Goal: Information Seeking & Learning: Learn about a topic

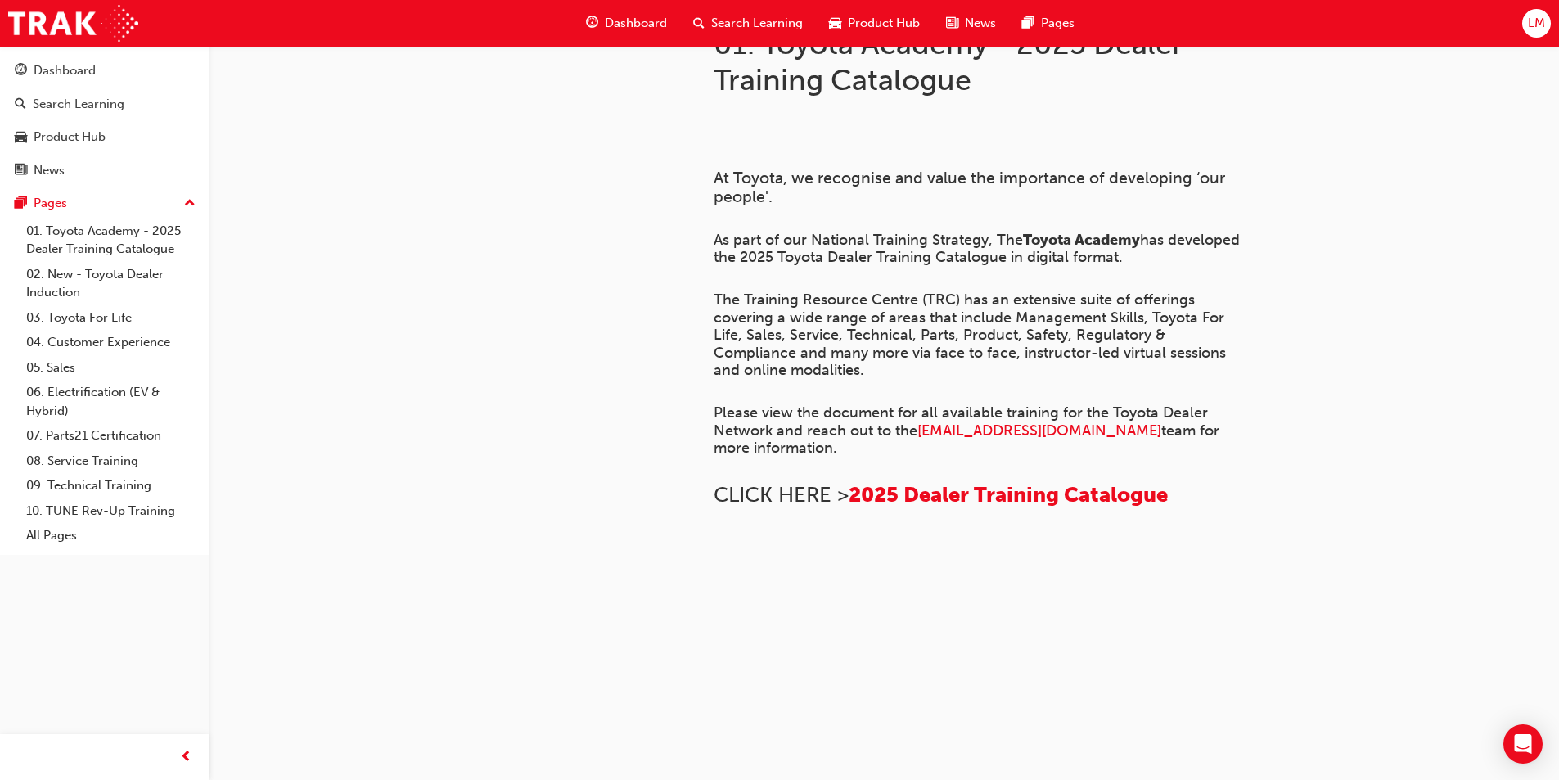
scroll to position [82, 0]
click at [129, 316] on link "03. Toyota For Life" at bounding box center [111, 317] width 182 height 25
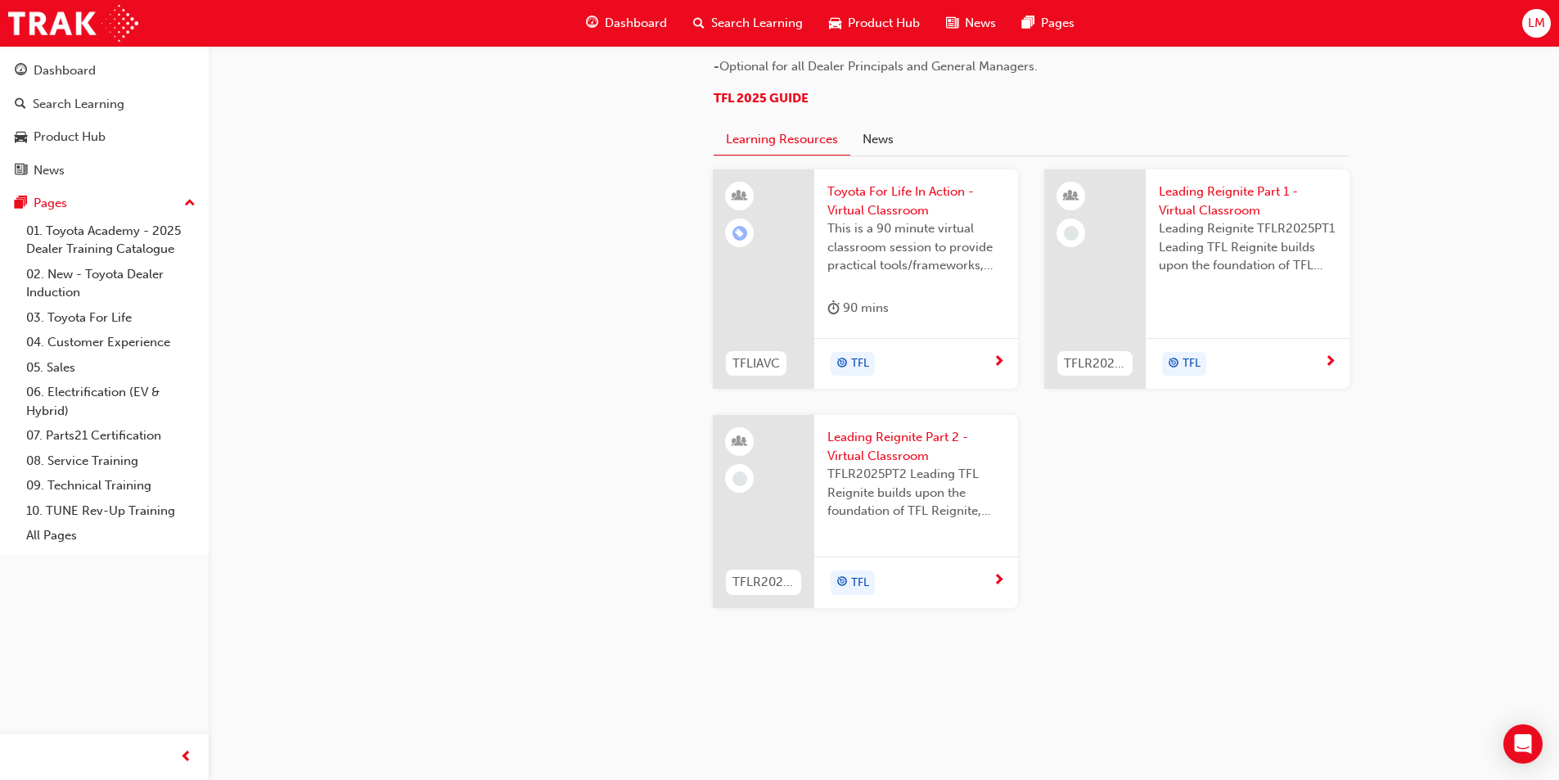
scroll to position [1705, 0]
click at [890, 200] on span "Toyota For Life In Action - Virtual Classroom" at bounding box center [916, 200] width 178 height 37
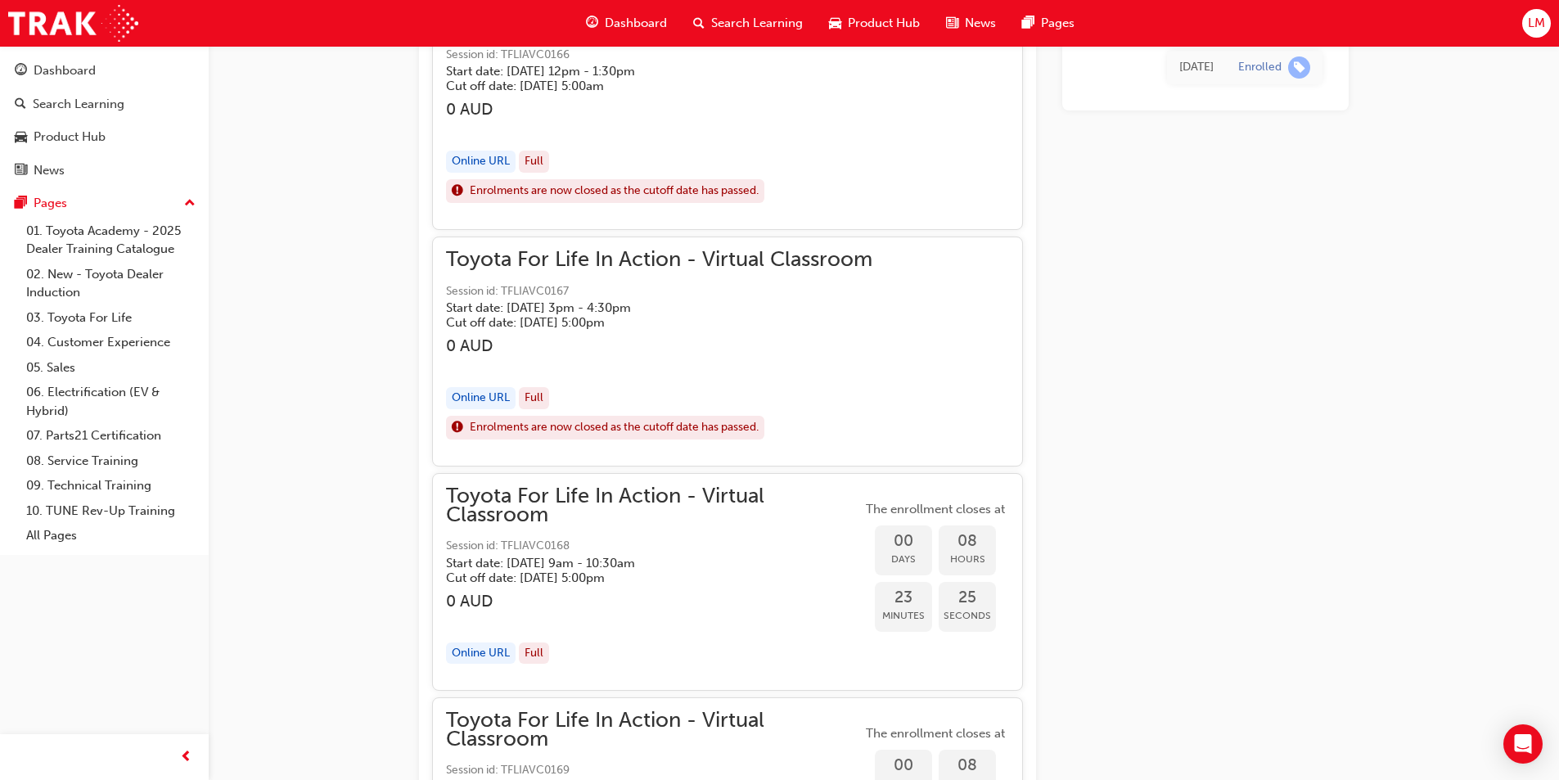
scroll to position [1548, 0]
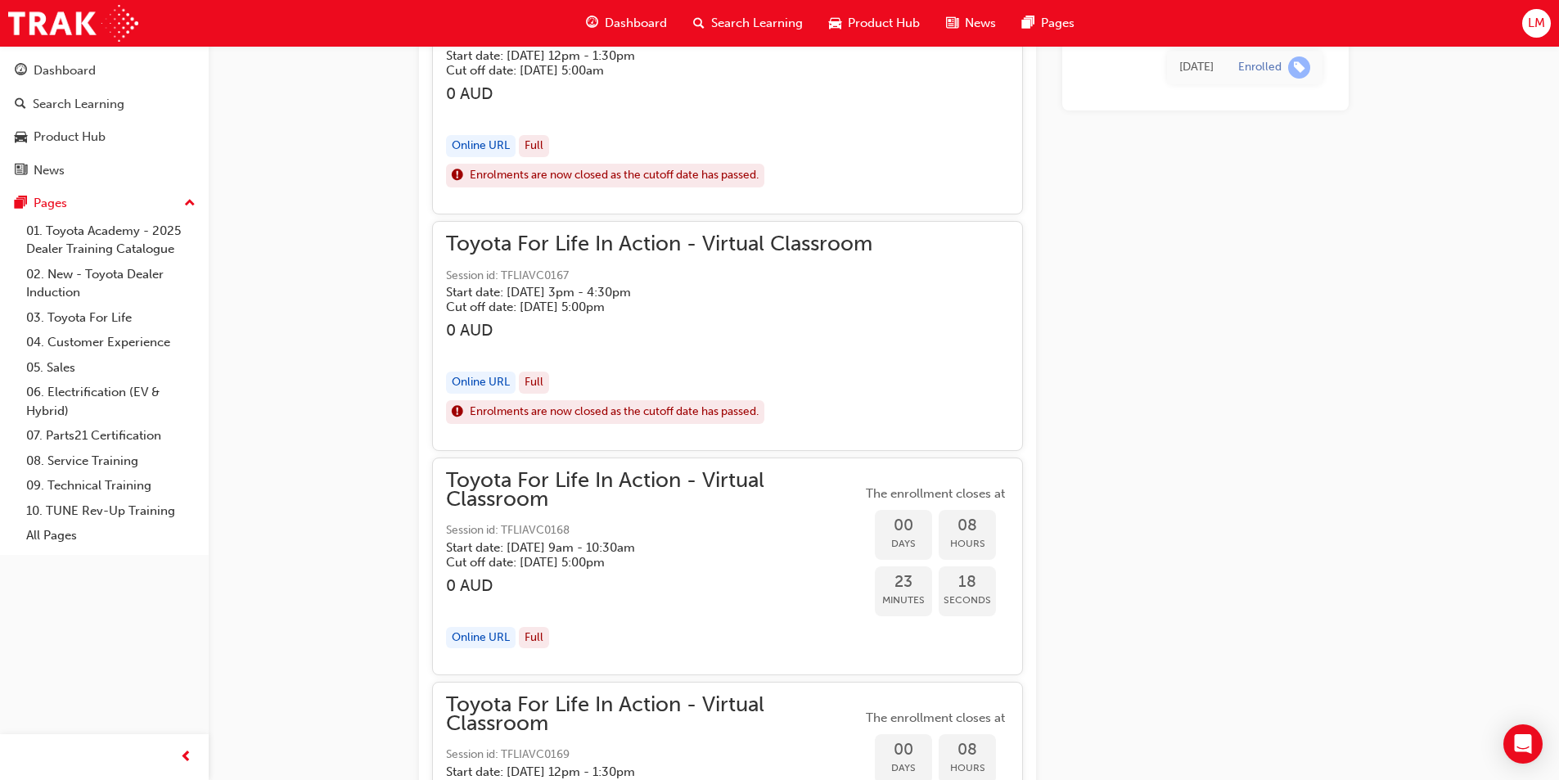
click at [549, 485] on span "Toyota For Life In Action - Virtual Classroom" at bounding box center [654, 489] width 416 height 37
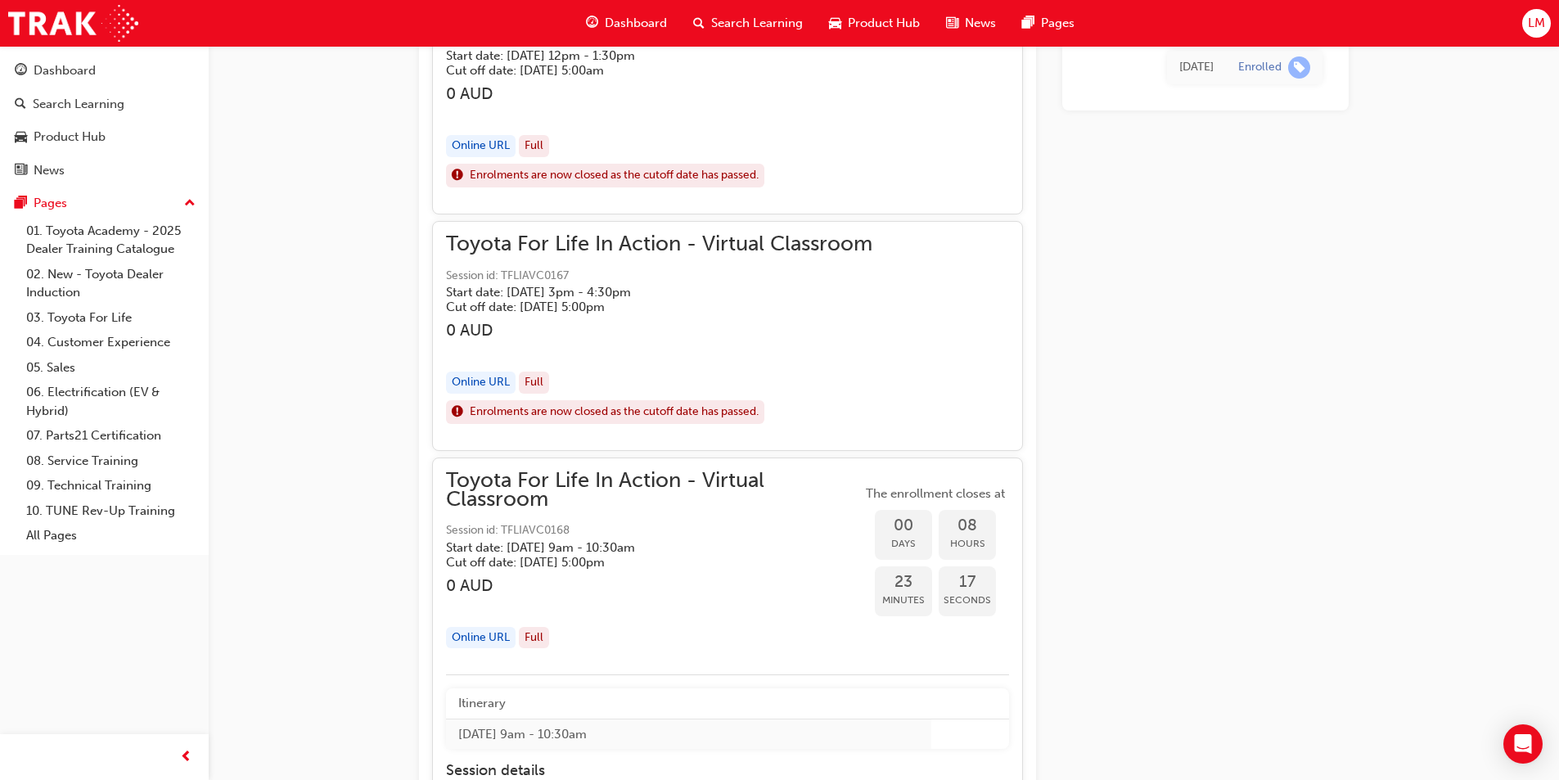
click at [549, 485] on span "Toyota For Life In Action - Virtual Classroom" at bounding box center [654, 489] width 416 height 37
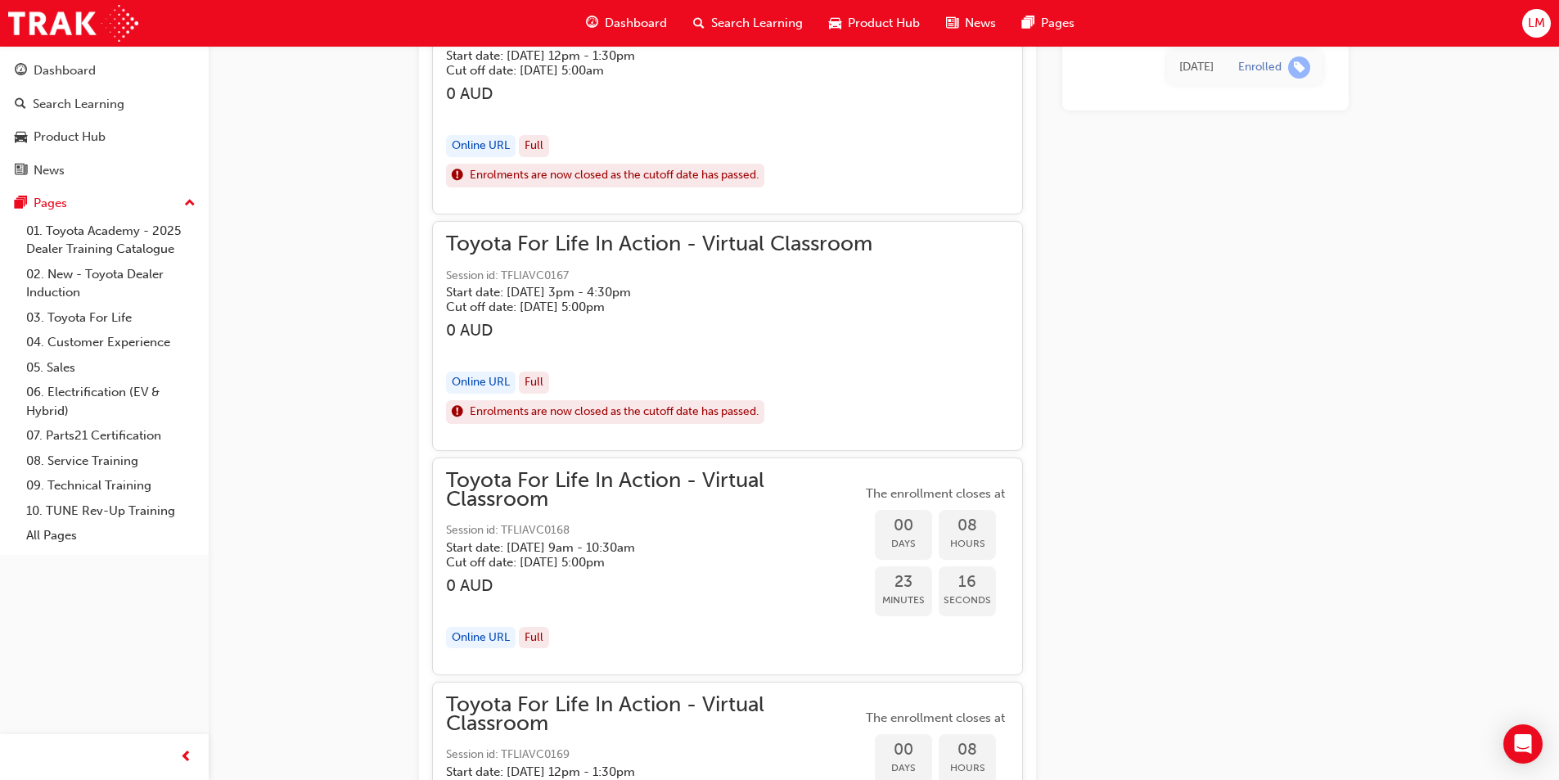
click at [549, 485] on span "Toyota For Life In Action - Virtual Classroom" at bounding box center [654, 489] width 416 height 37
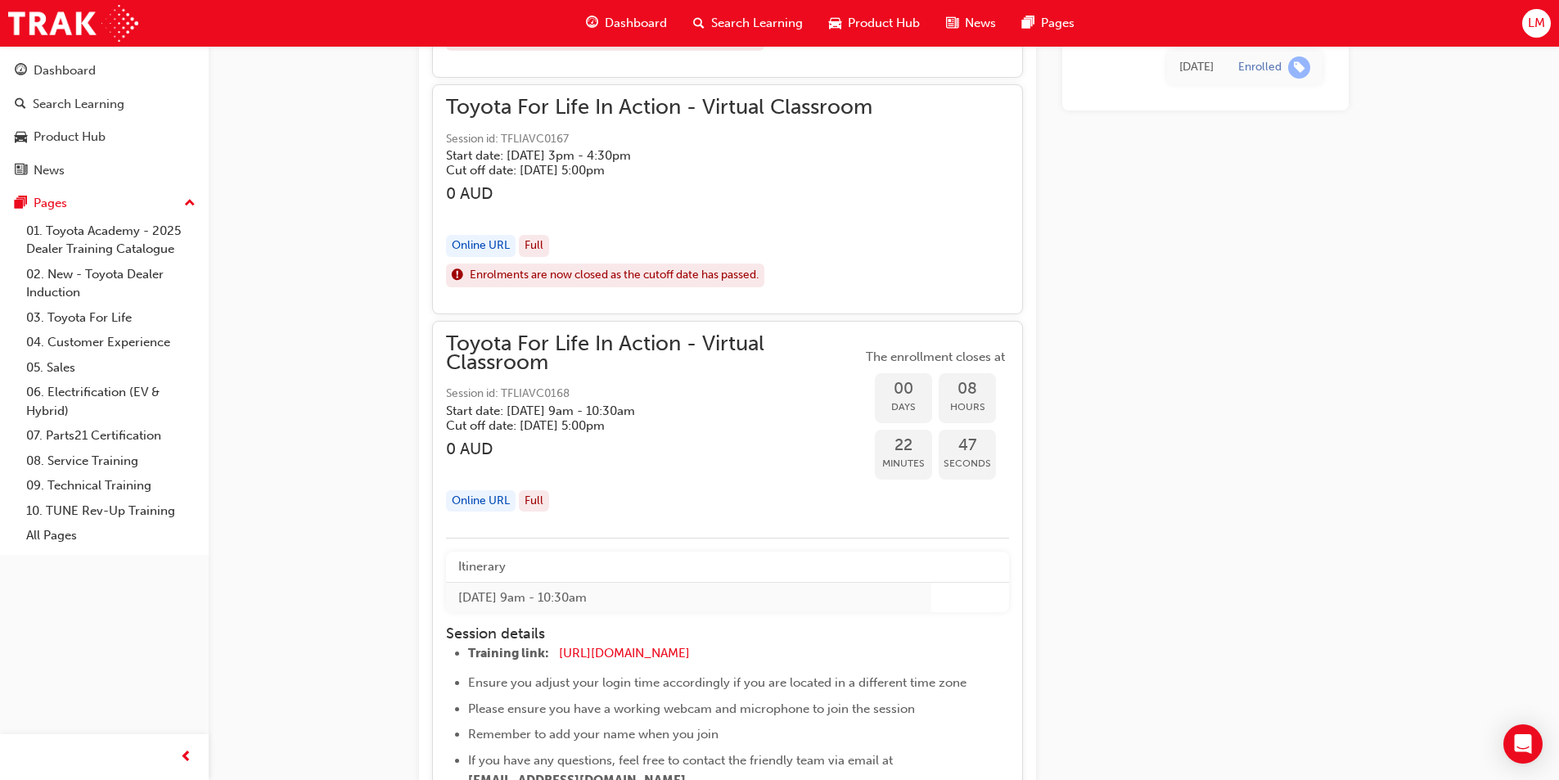
scroll to position [1712, 0]
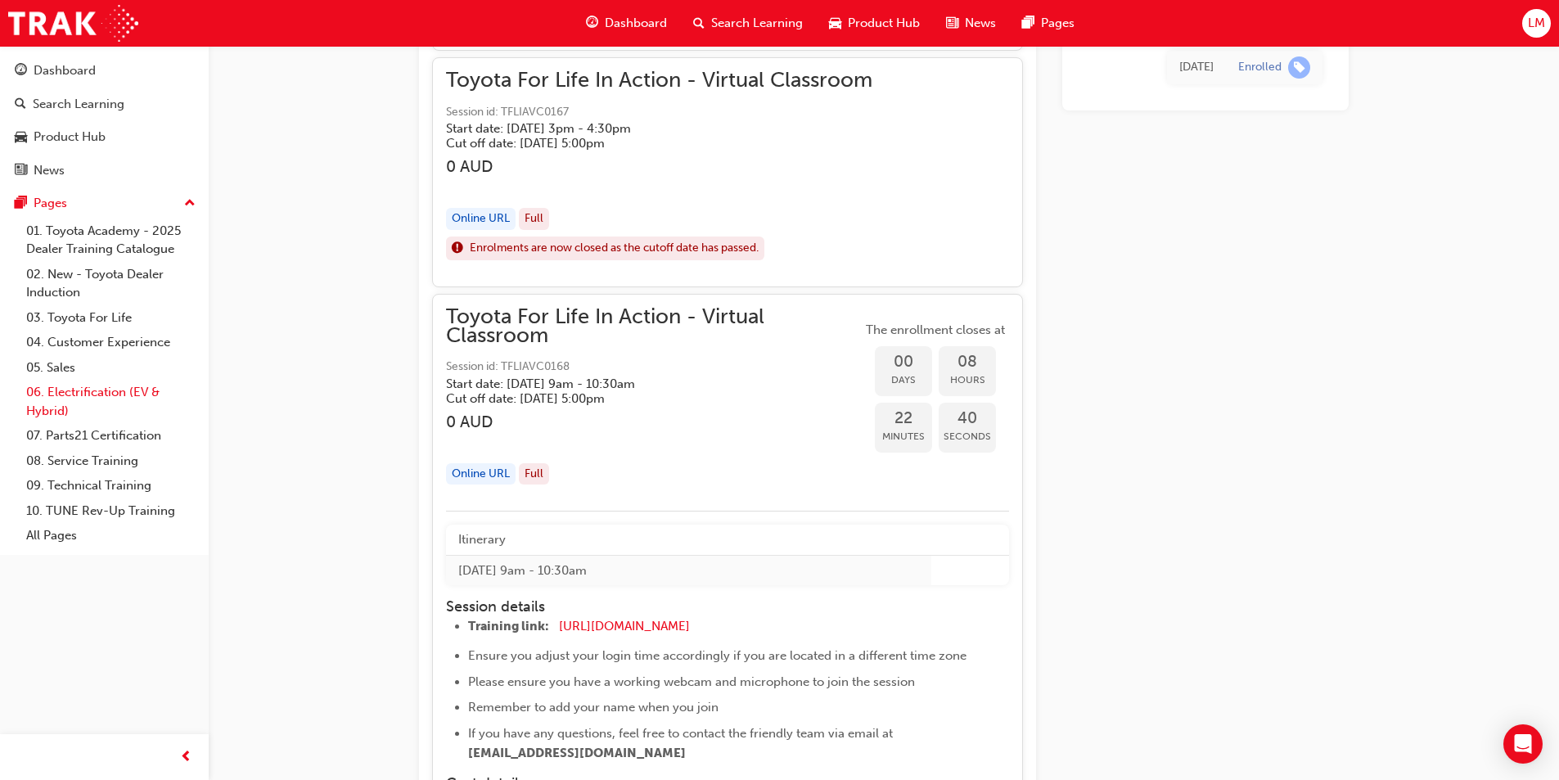
click at [116, 390] on link "06. Electrification (EV & Hybrid)" at bounding box center [111, 401] width 182 height 43
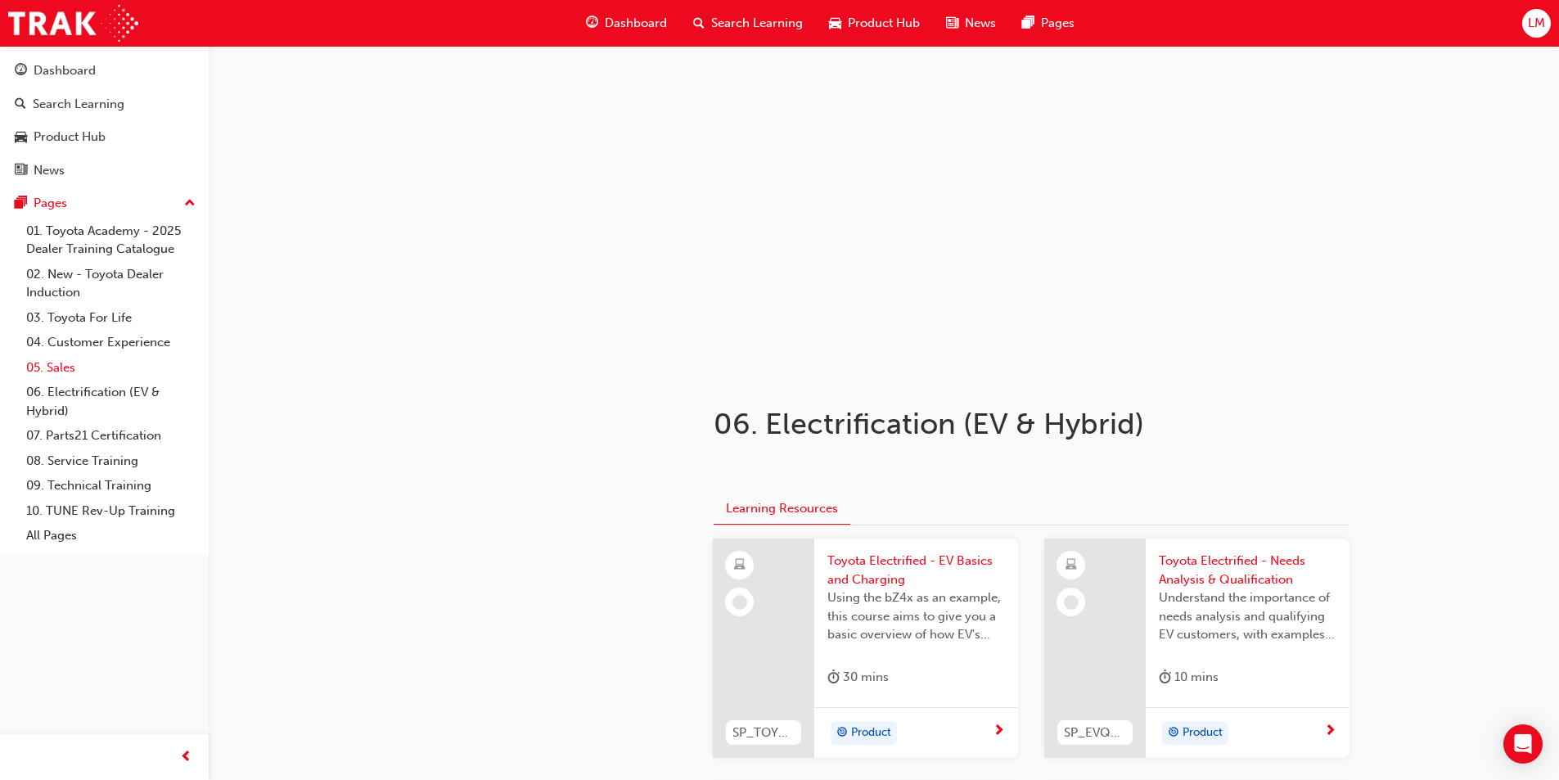
click at [62, 363] on link "05. Sales" at bounding box center [111, 367] width 182 height 25
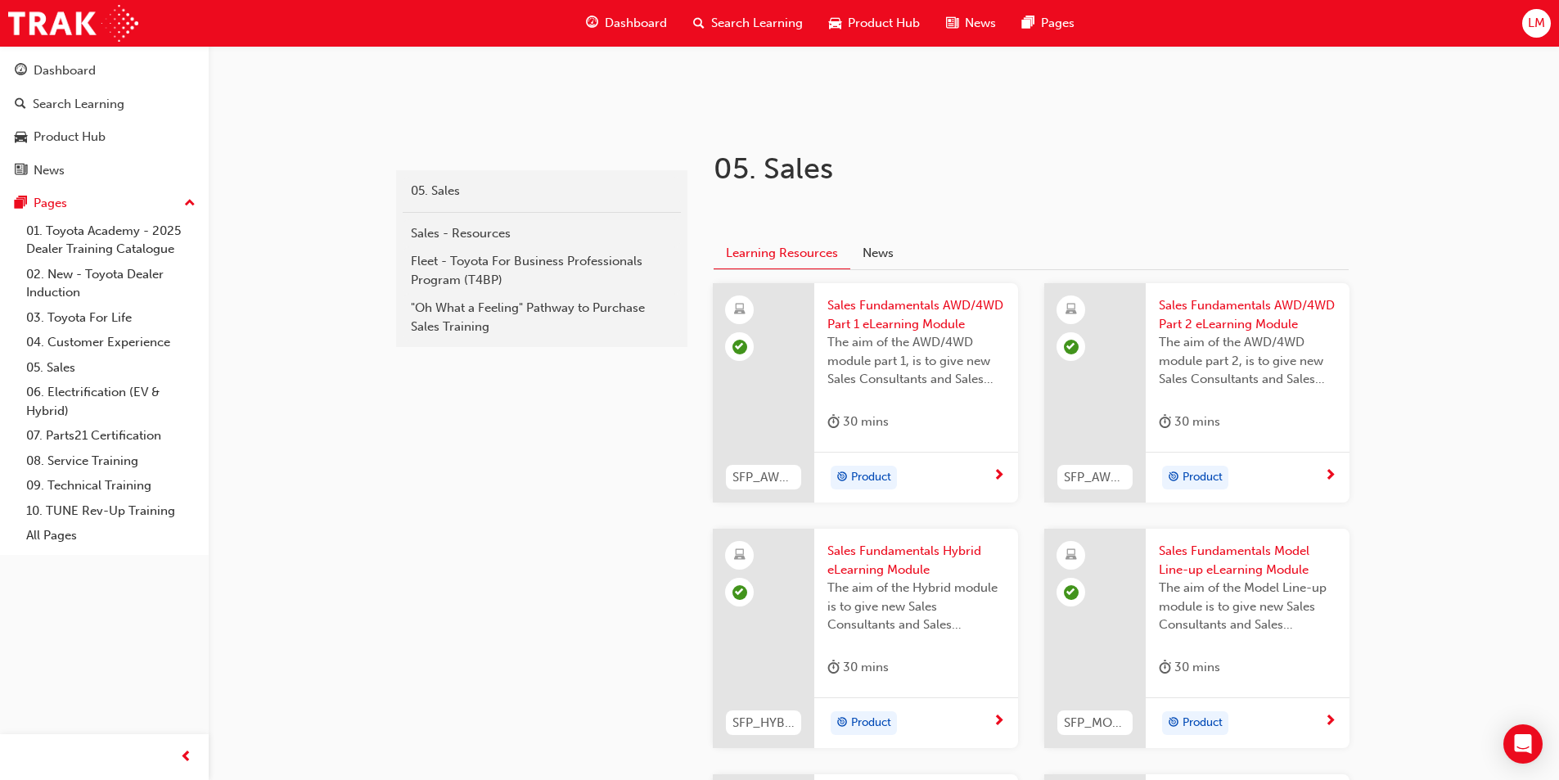
scroll to position [250, 0]
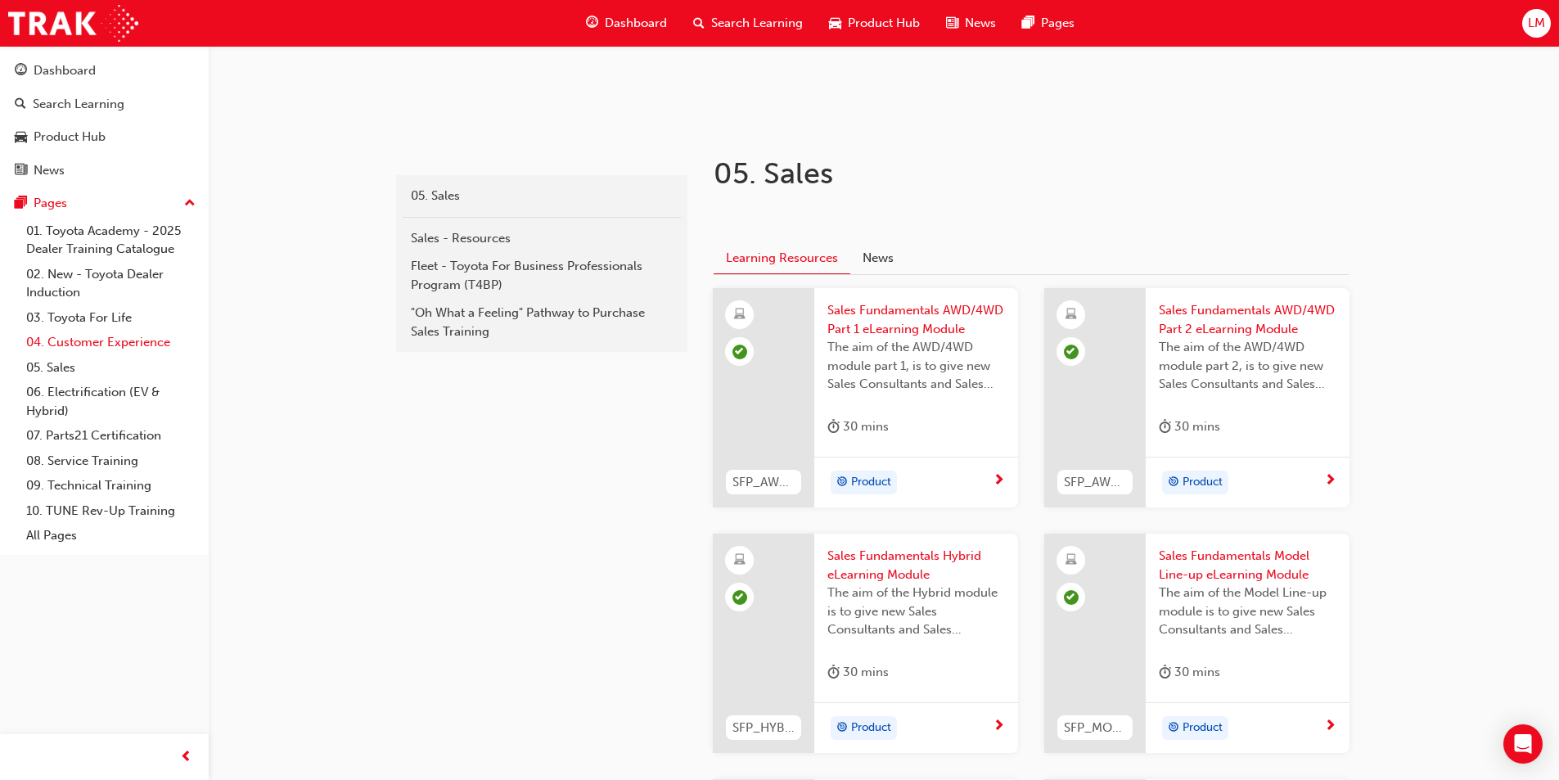
click at [75, 332] on link "04. Customer Experience" at bounding box center [111, 342] width 182 height 25
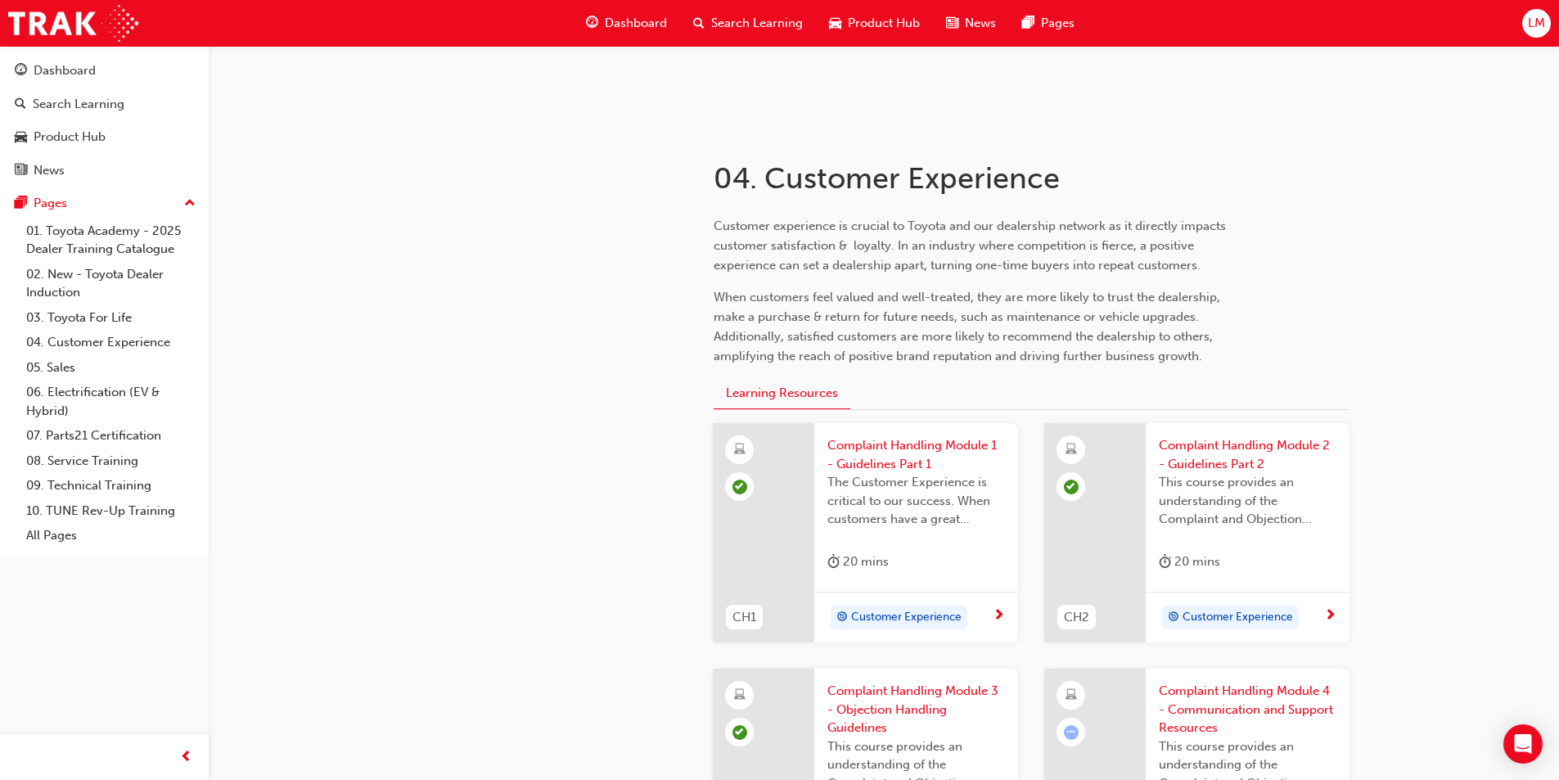
scroll to position [736, 0]
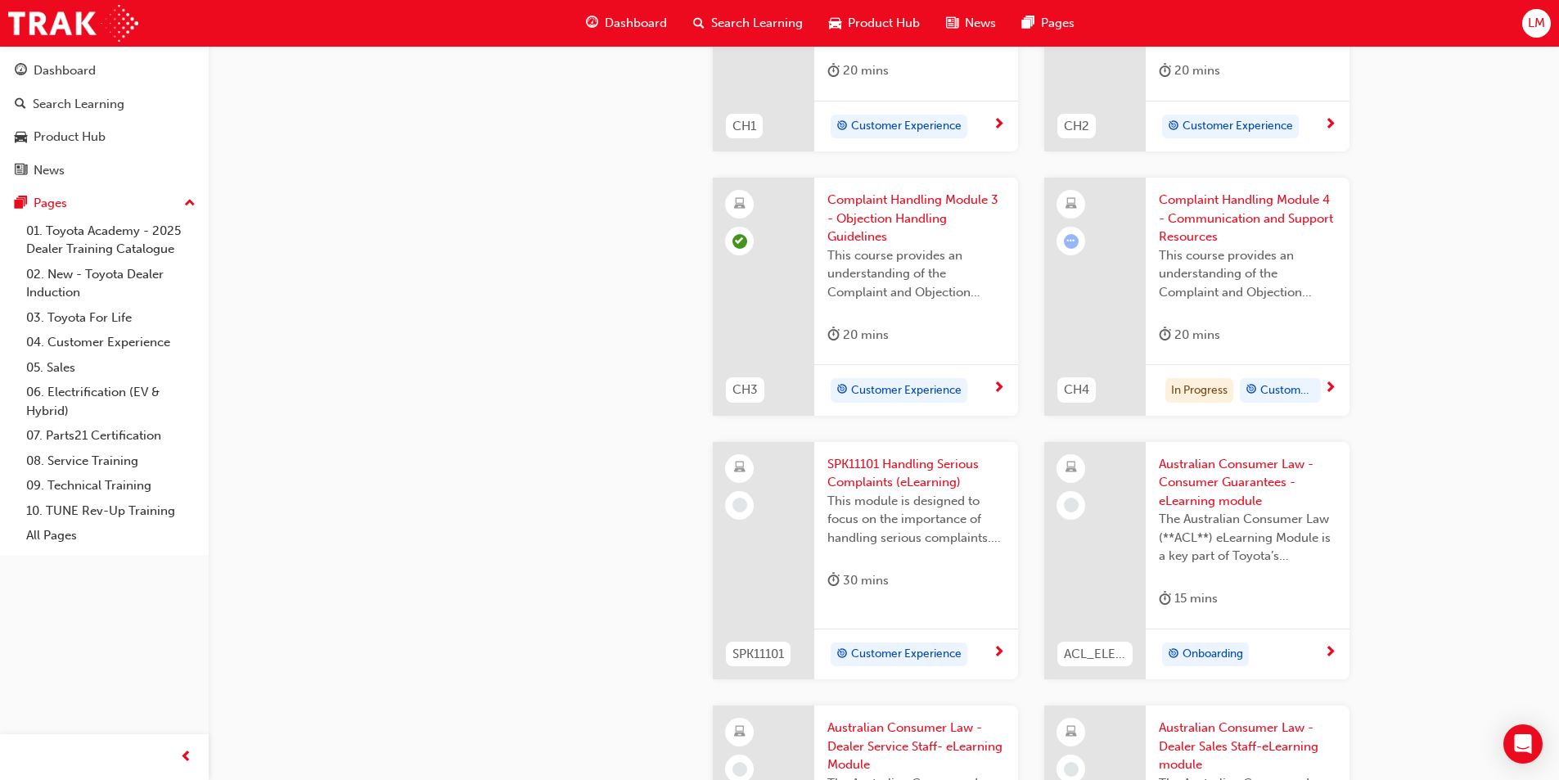
click at [1259, 200] on span "Complaint Handling Module 4 - Communication and Support Resources" at bounding box center [1248, 219] width 178 height 56
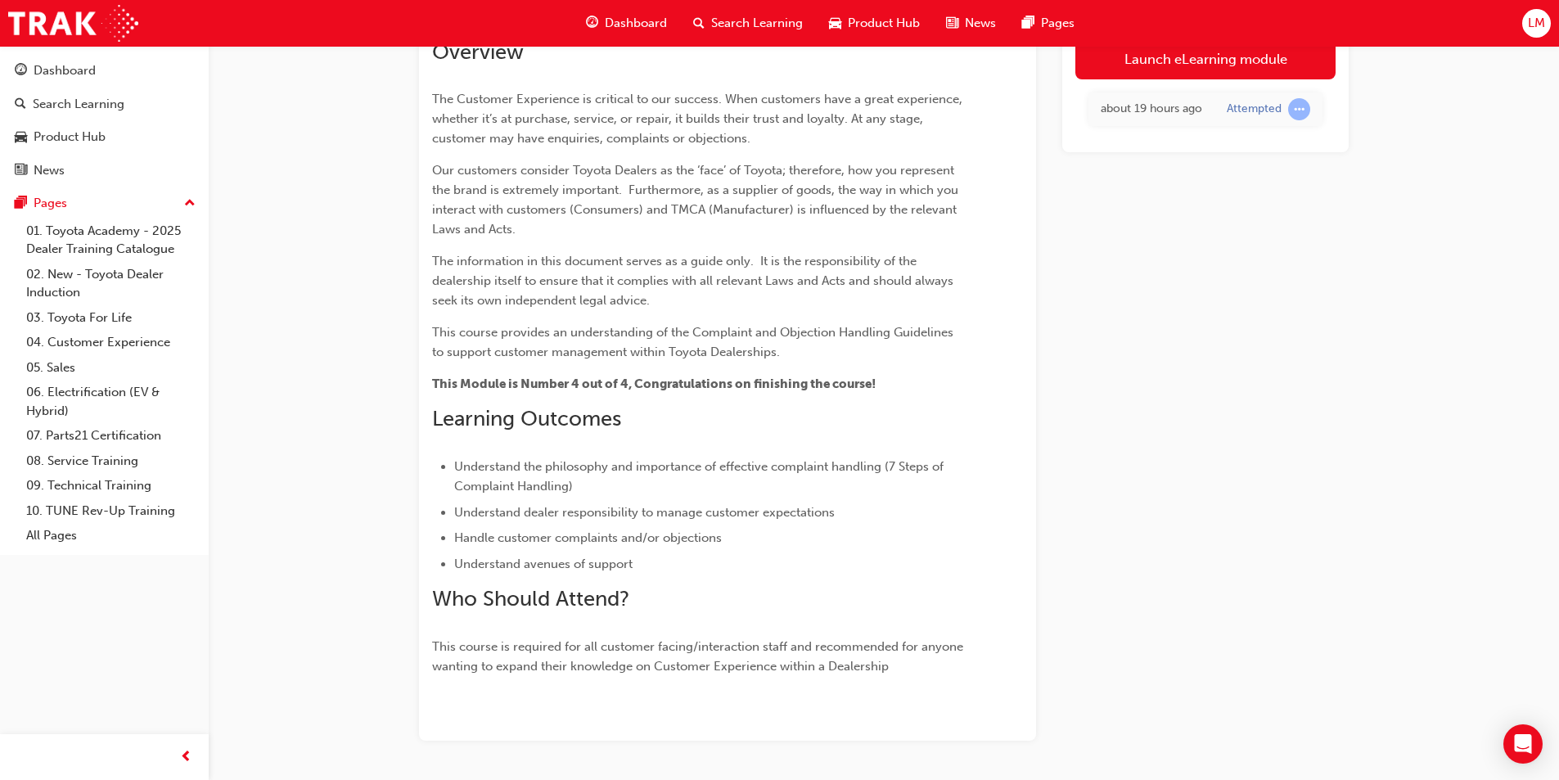
scroll to position [122, 0]
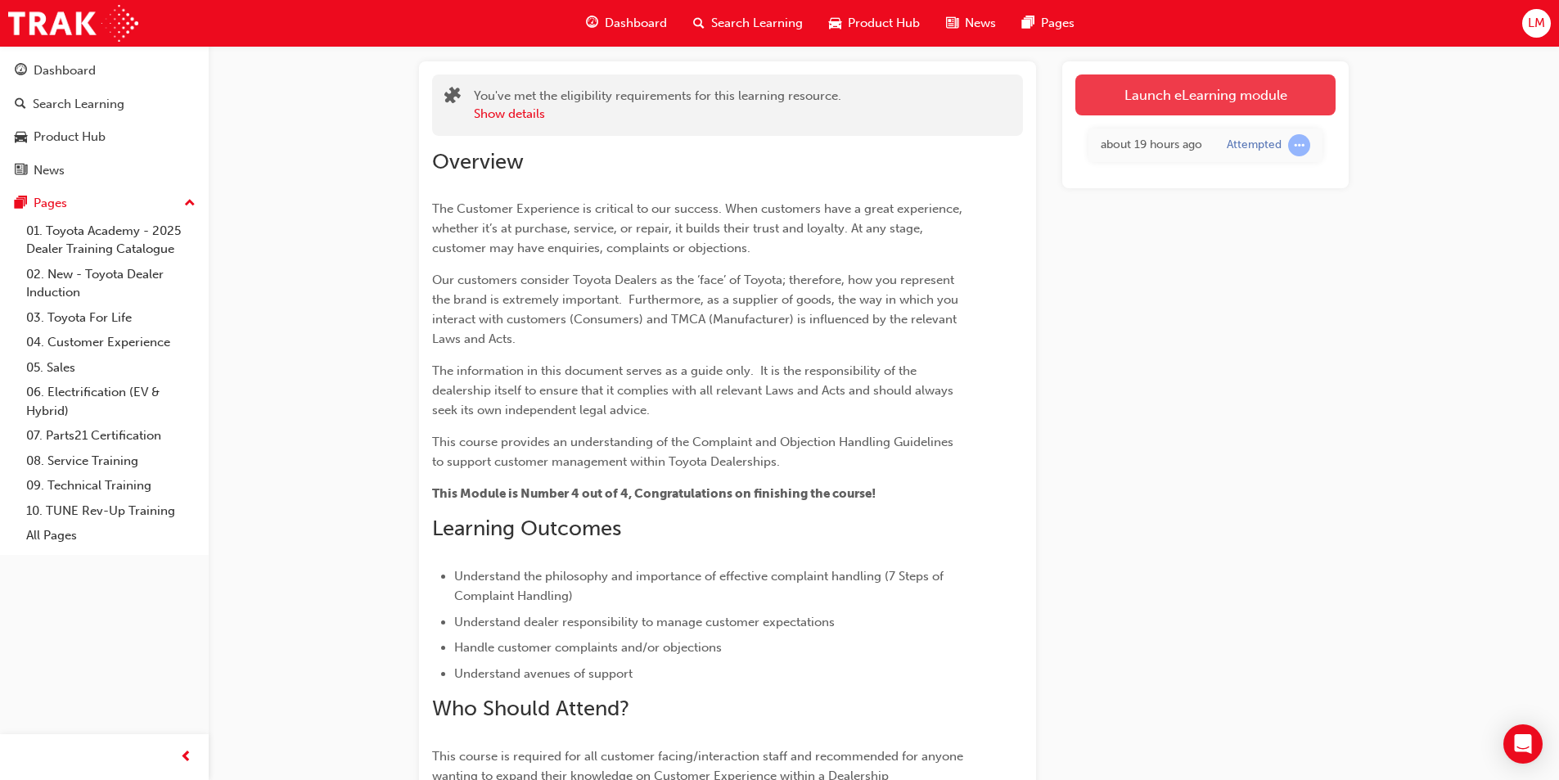
click at [1189, 100] on link "Launch eLearning module" at bounding box center [1205, 94] width 260 height 41
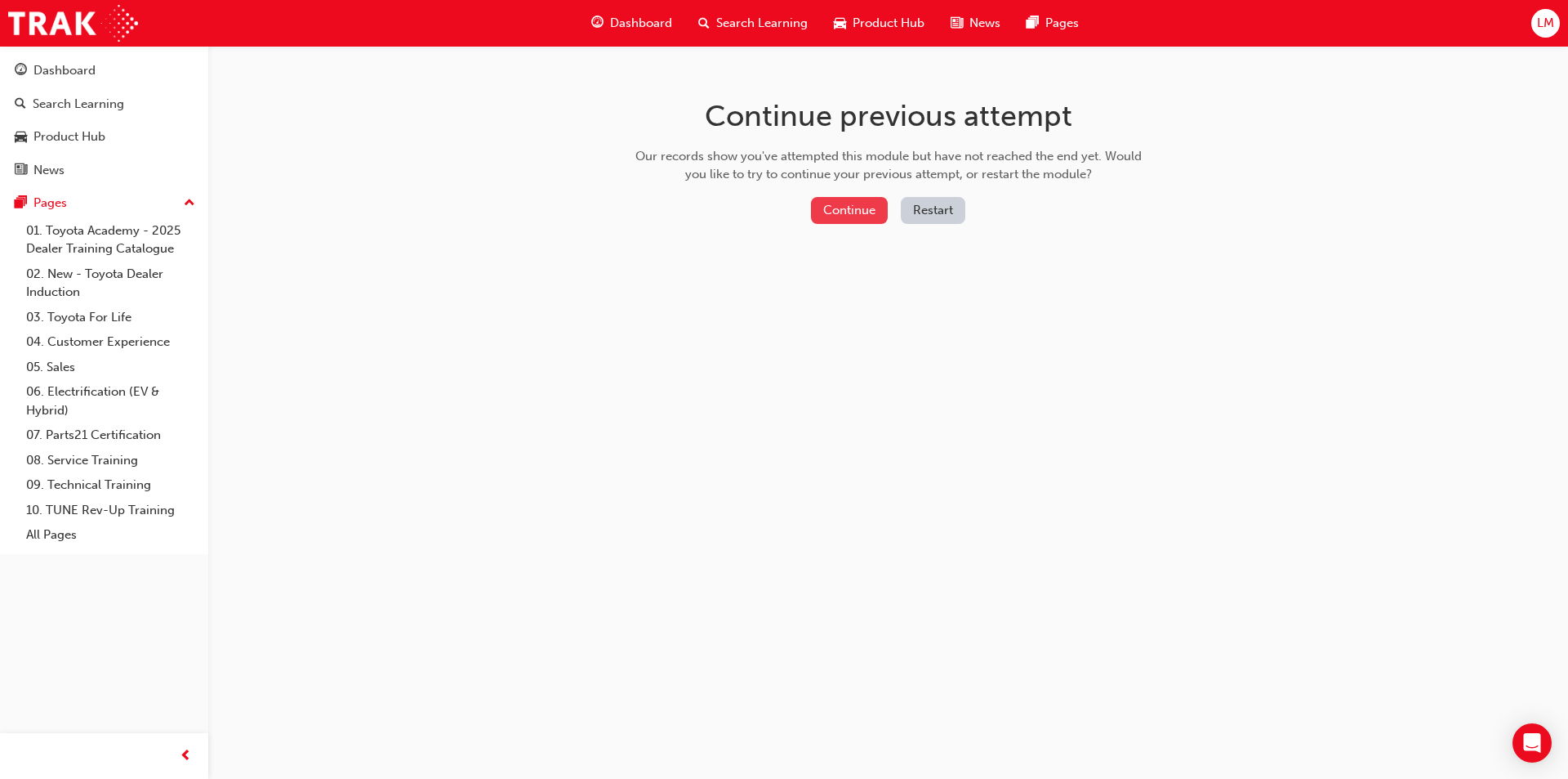
click at [842, 214] on button "Continue" at bounding box center [849, 210] width 77 height 27
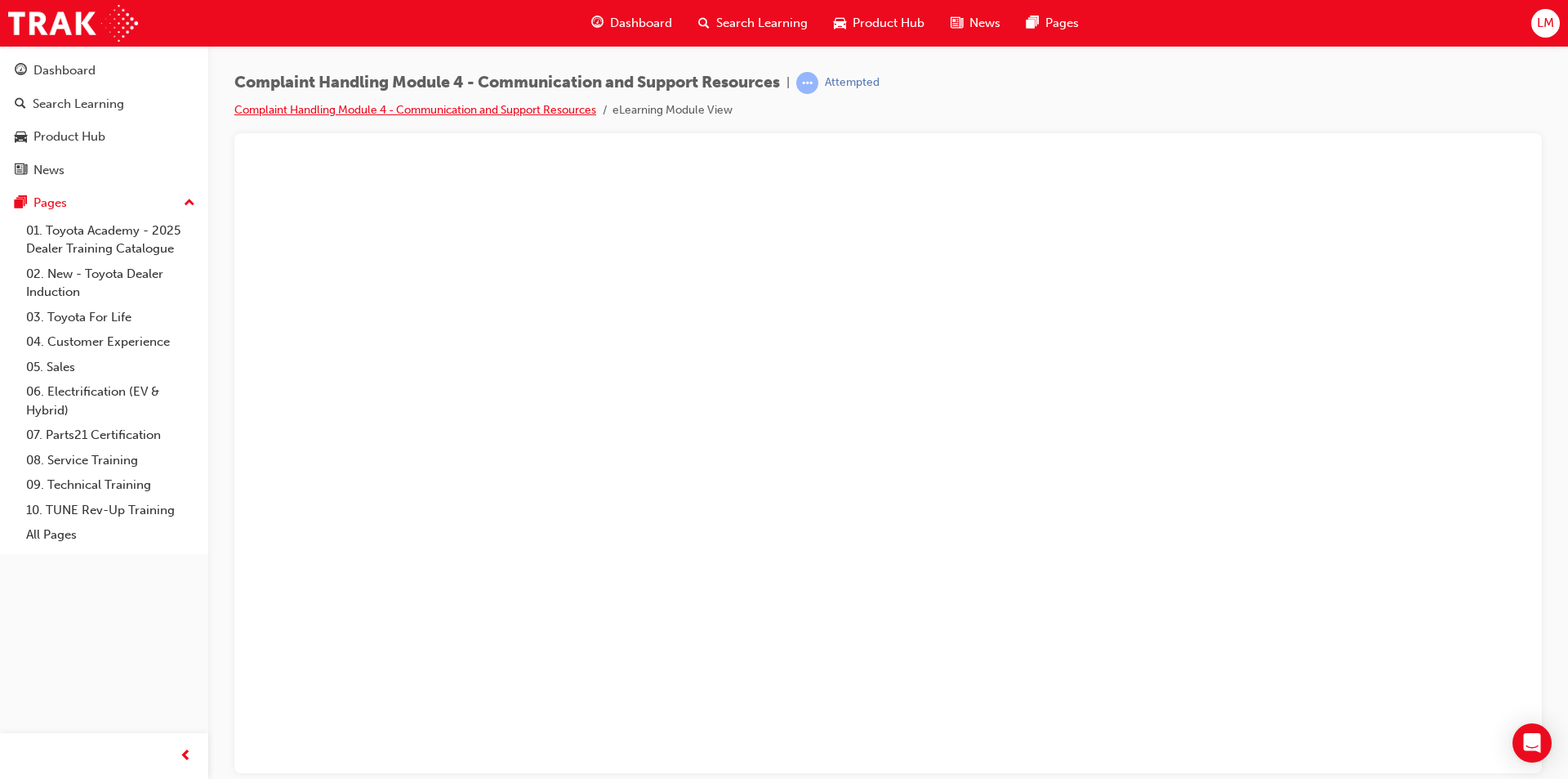
click at [538, 112] on link "Complaint Handling Module 4 - Communication and Support Resources" at bounding box center [415, 110] width 362 height 14
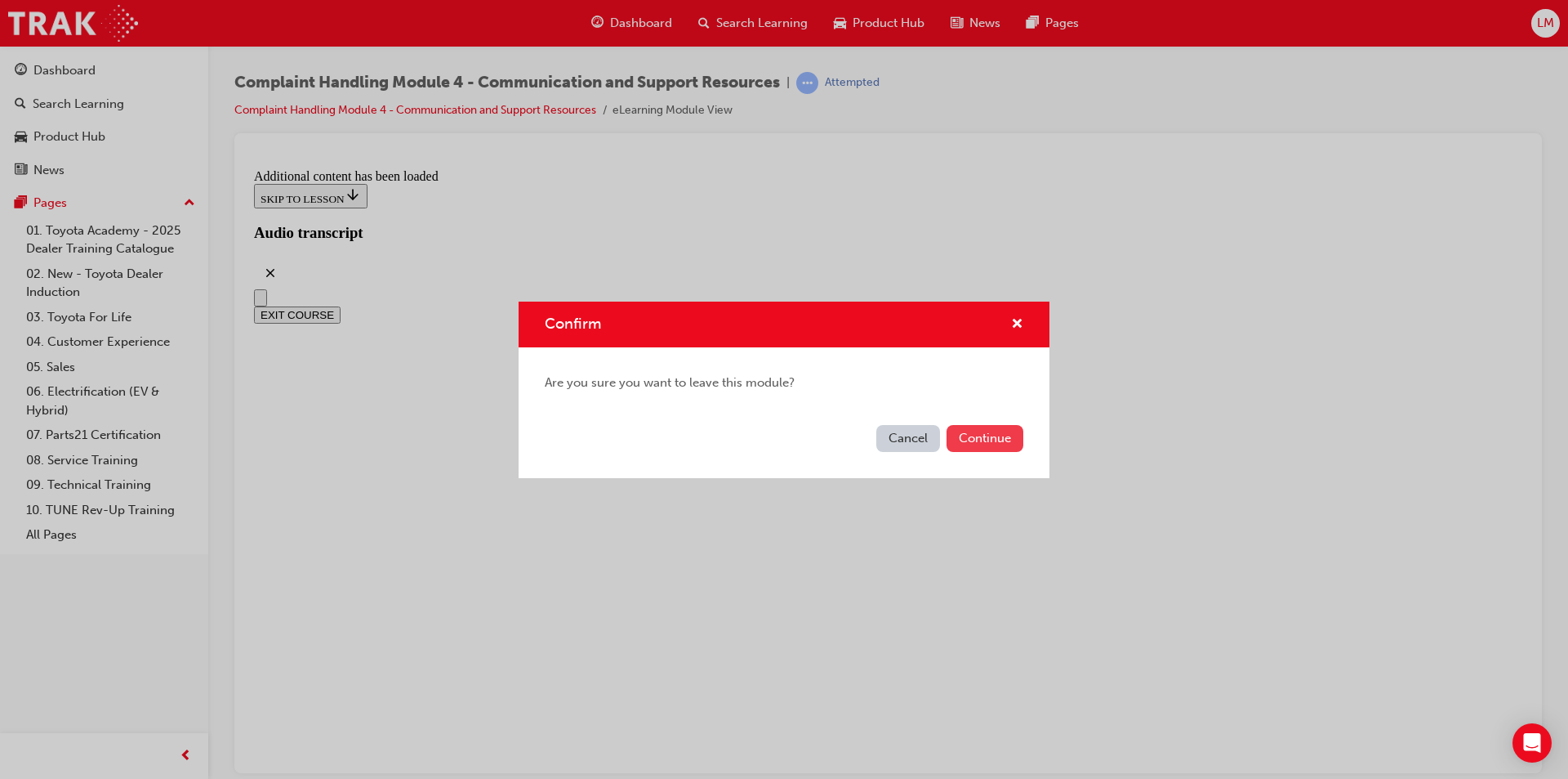
click at [978, 429] on button "Continue" at bounding box center [984, 438] width 77 height 27
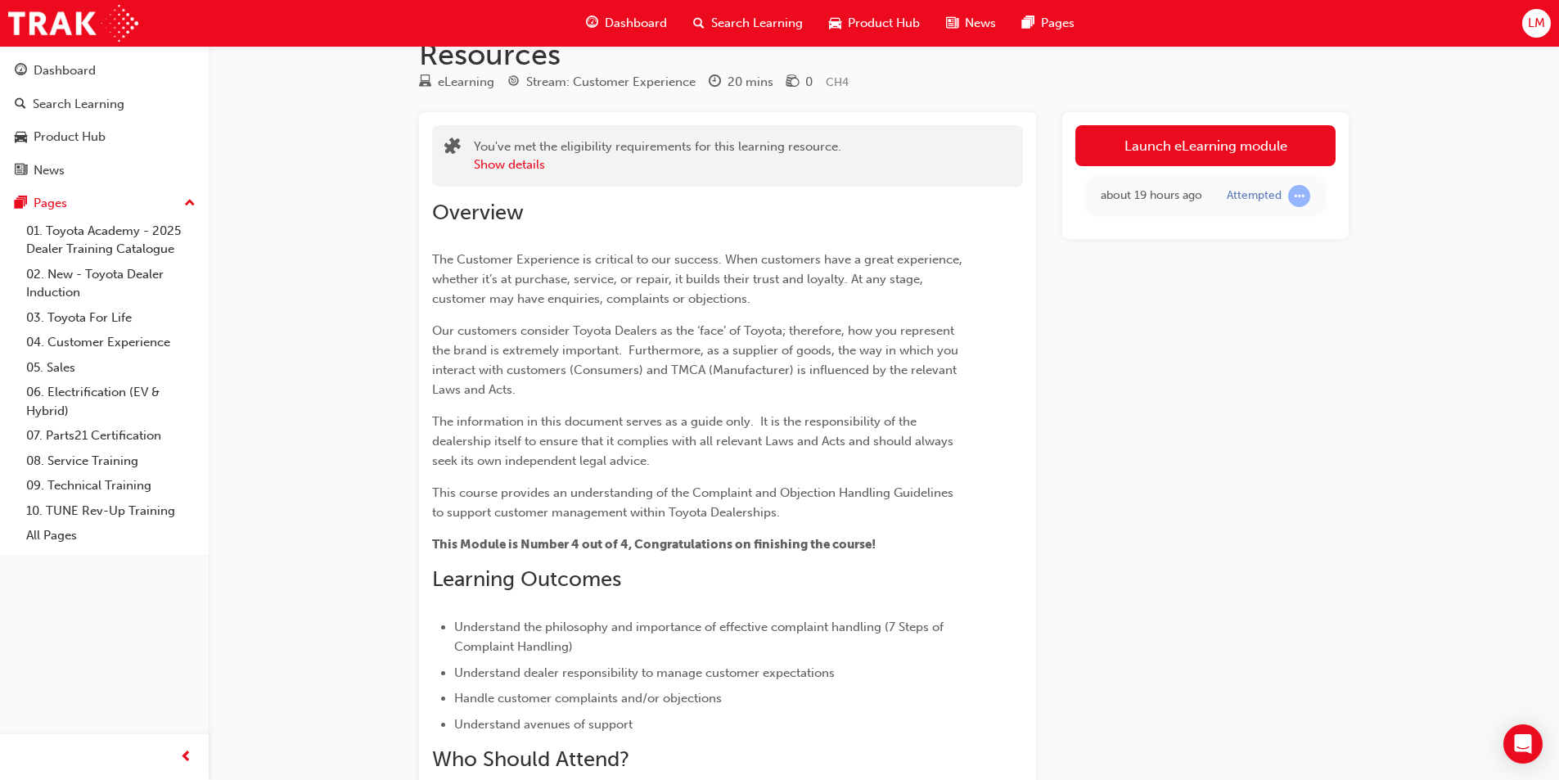
scroll to position [40, 0]
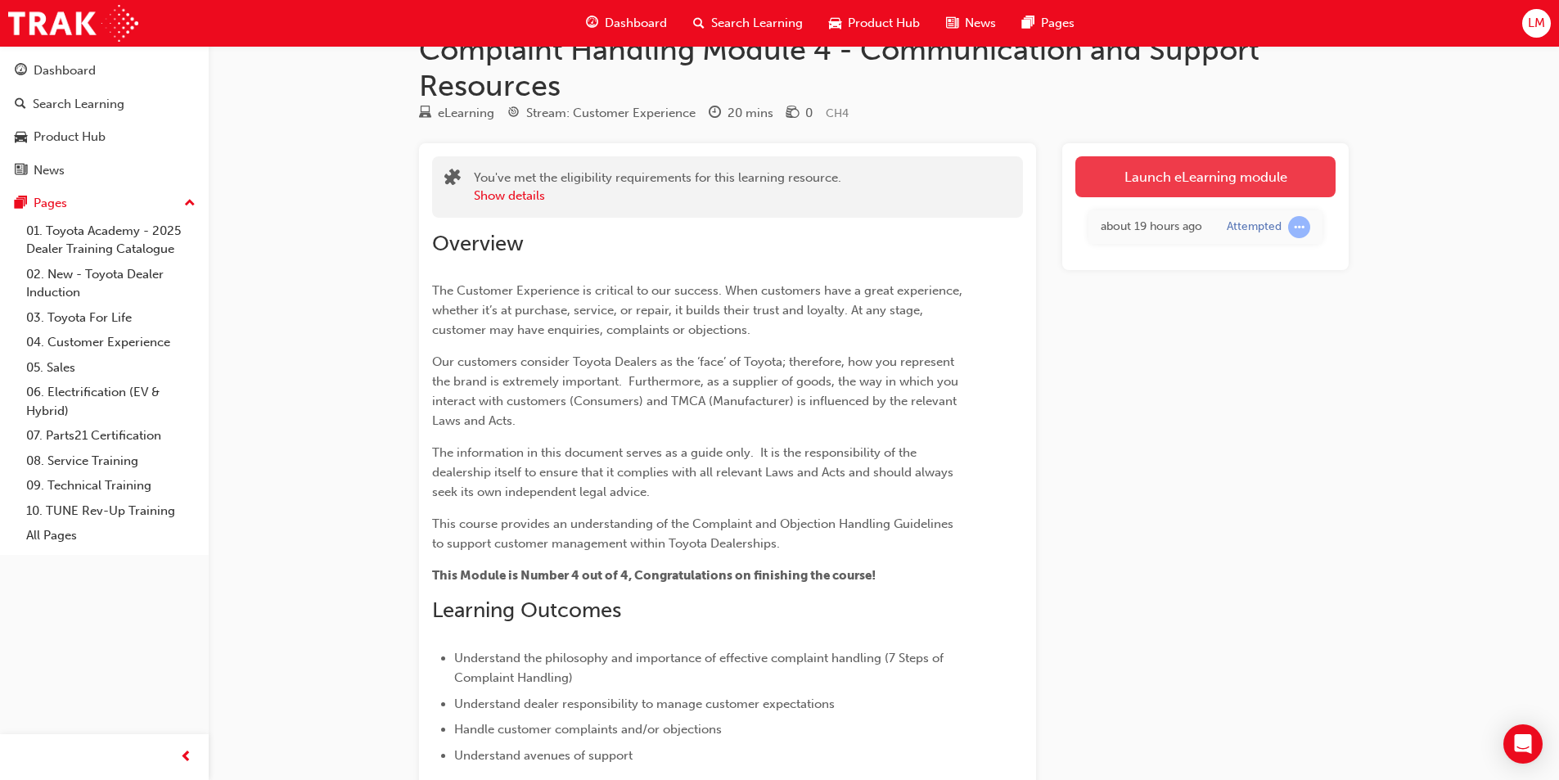
click at [1222, 175] on link "Launch eLearning module" at bounding box center [1205, 176] width 260 height 41
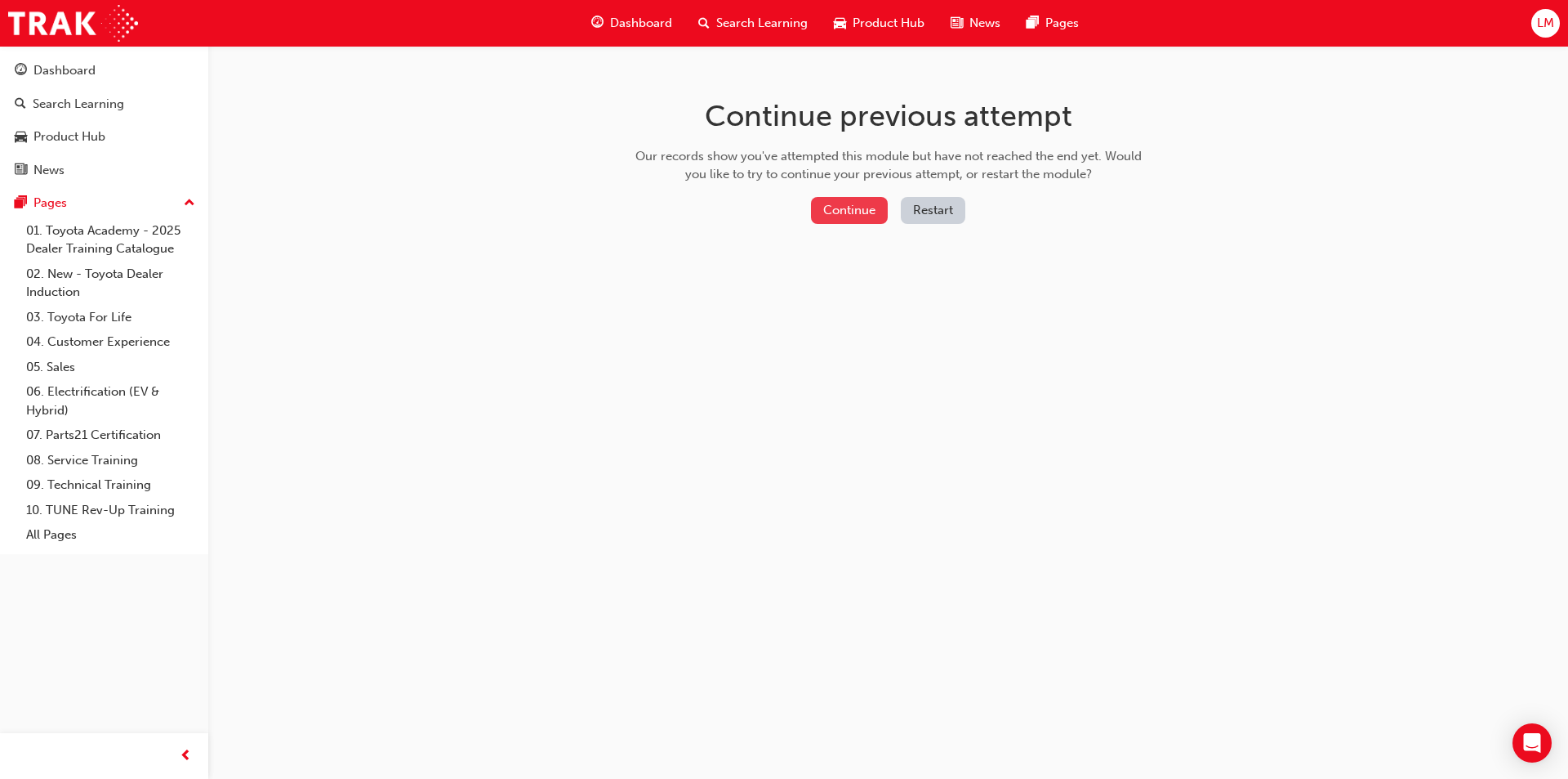
click at [885, 209] on button "Continue" at bounding box center [849, 210] width 77 height 27
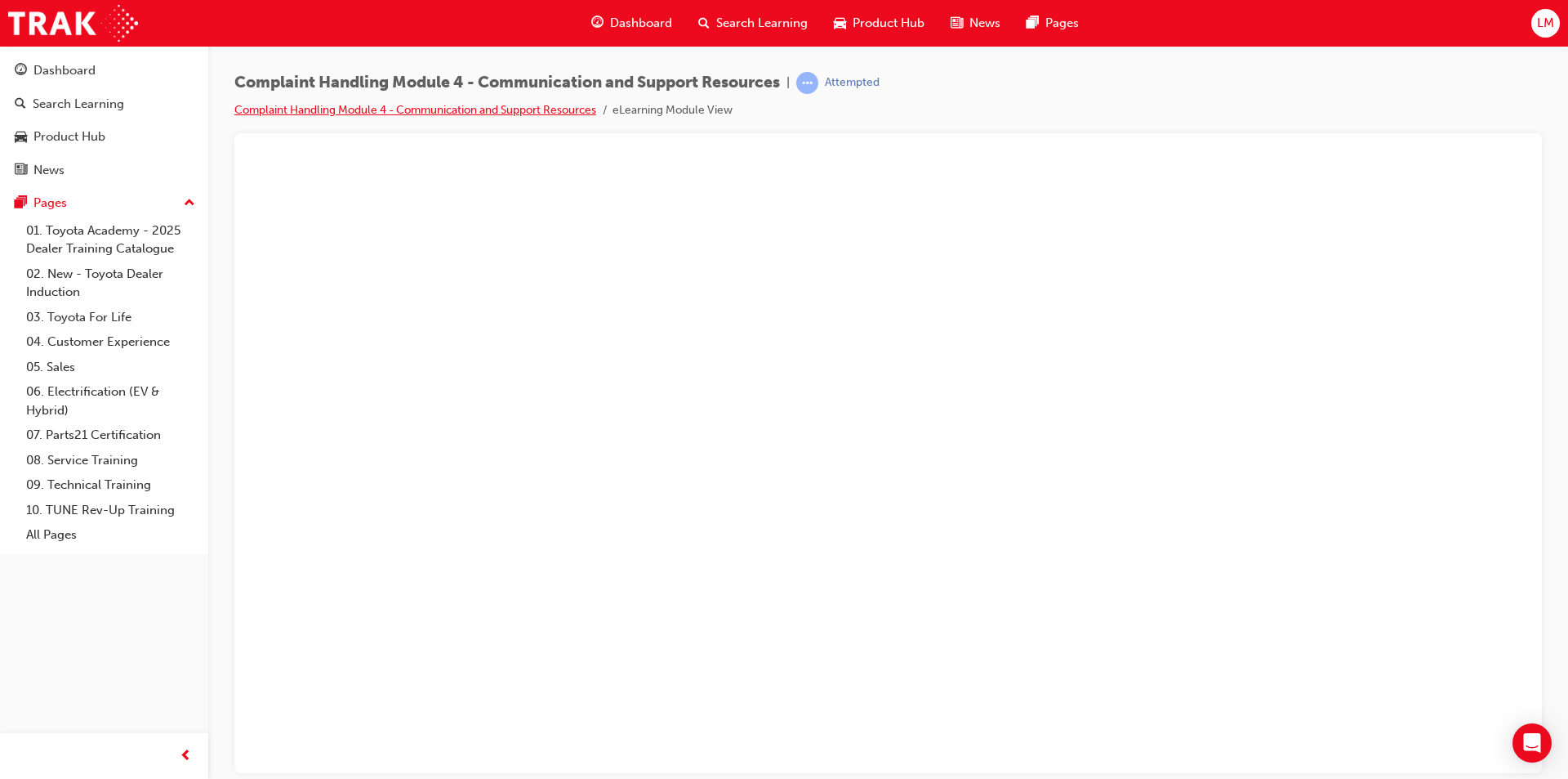
click at [391, 112] on link "Complaint Handling Module 4 - Communication and Support Resources" at bounding box center [415, 110] width 362 height 14
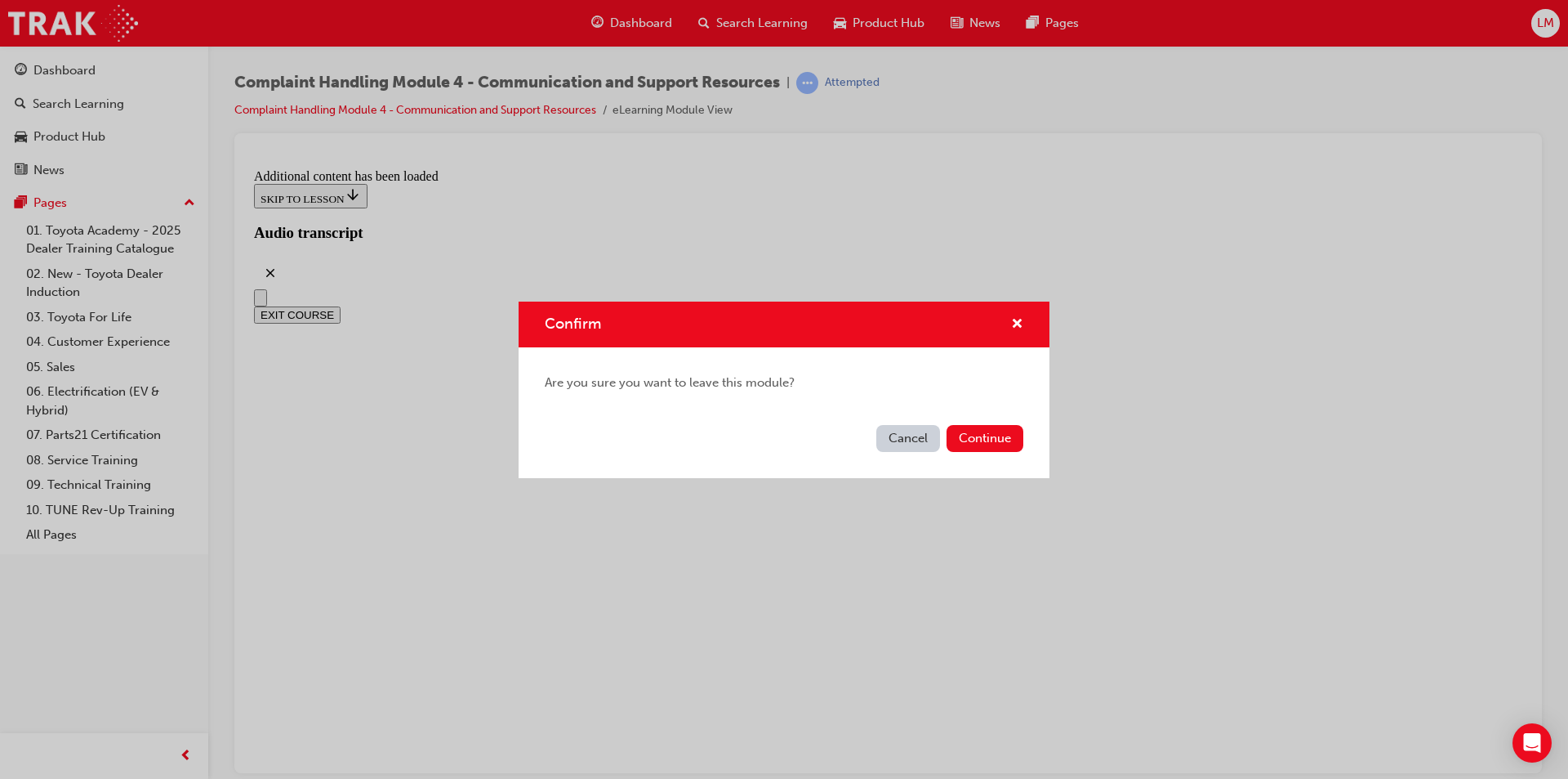
click at [904, 437] on button "Cancel" at bounding box center [908, 438] width 64 height 27
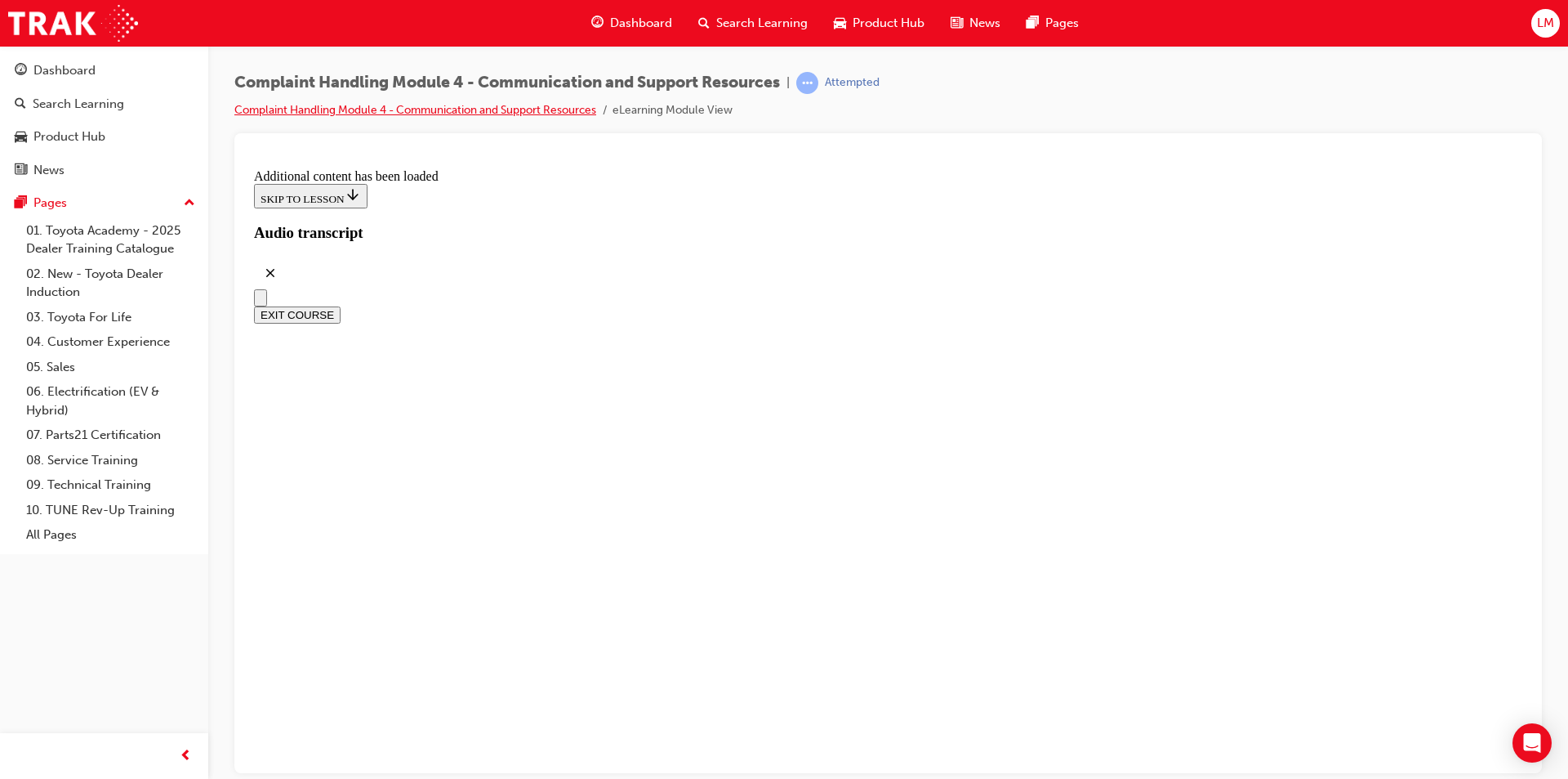
scroll to position [5159, 0]
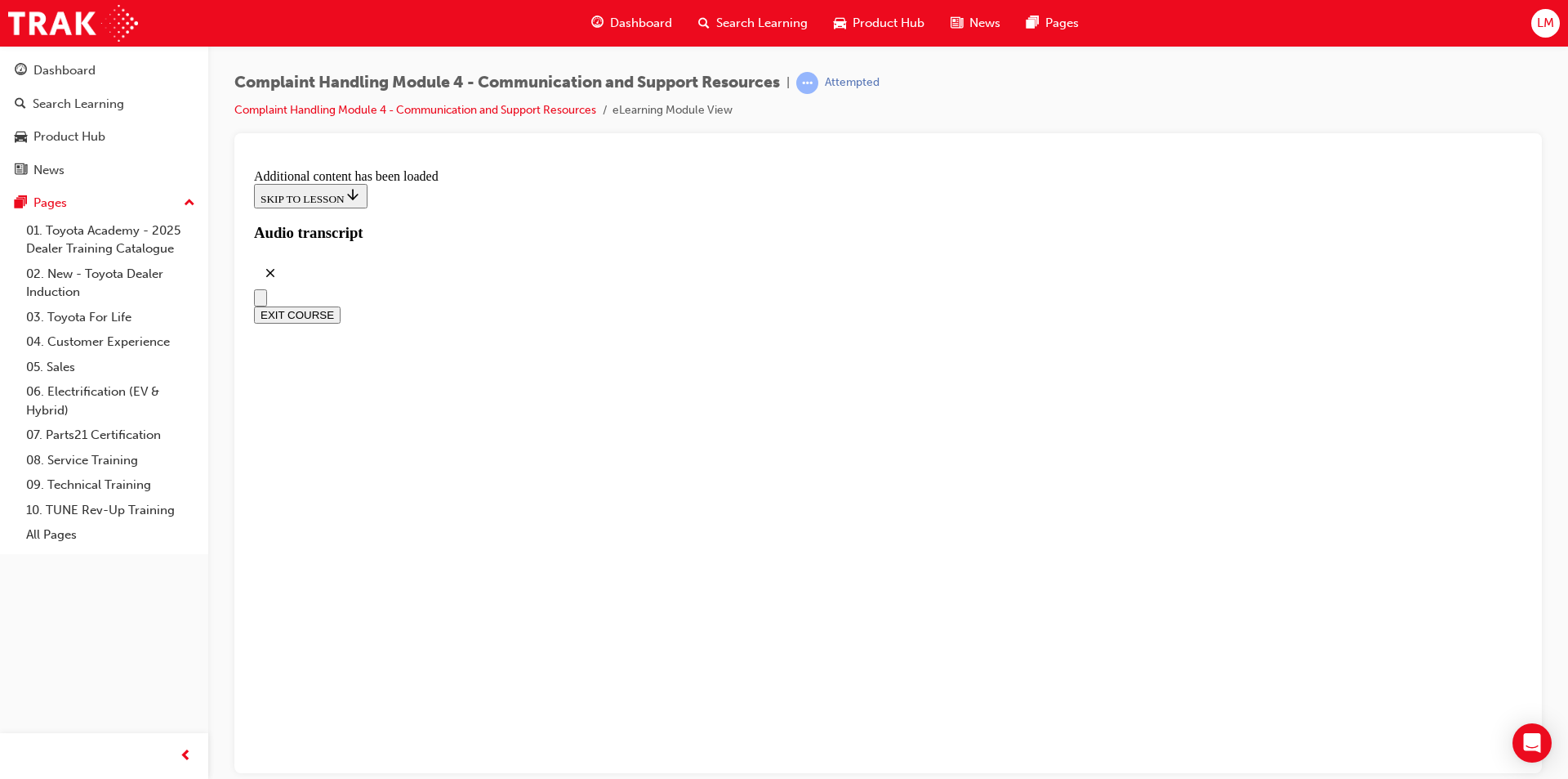
scroll to position [10134, 0]
radio input "true"
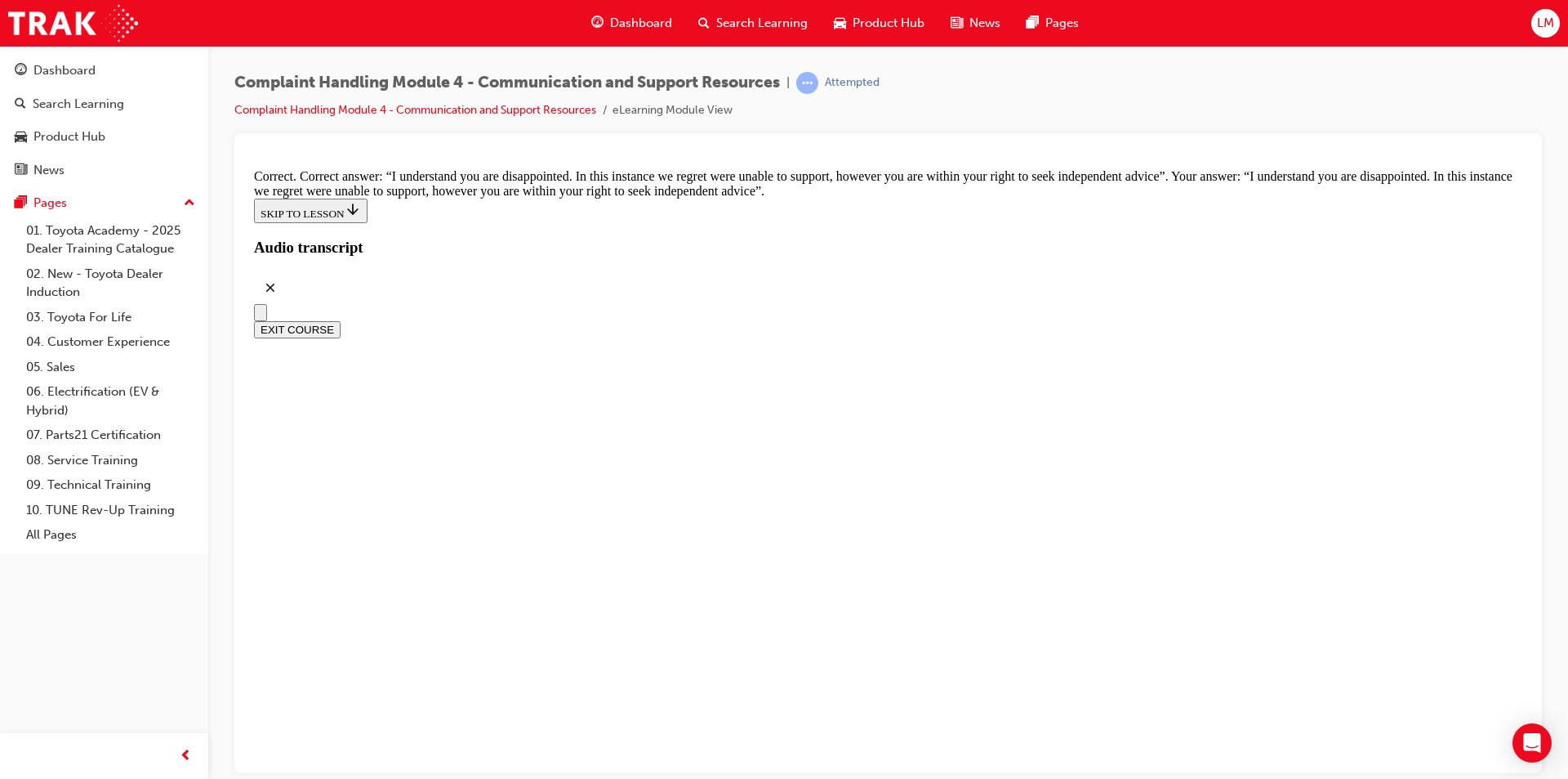
scroll to position [10706, 0]
checkbox input "true"
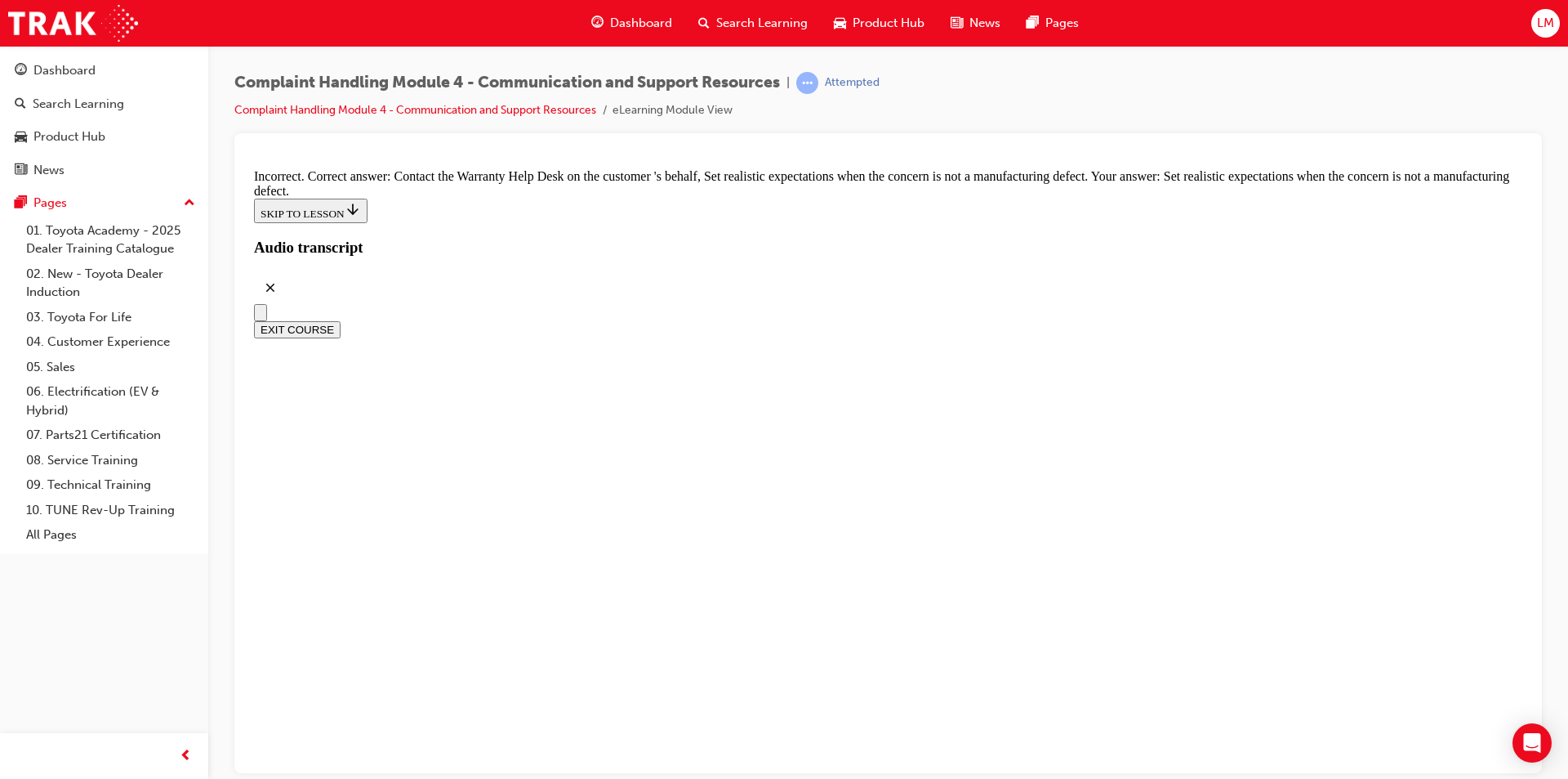
checkbox input "true"
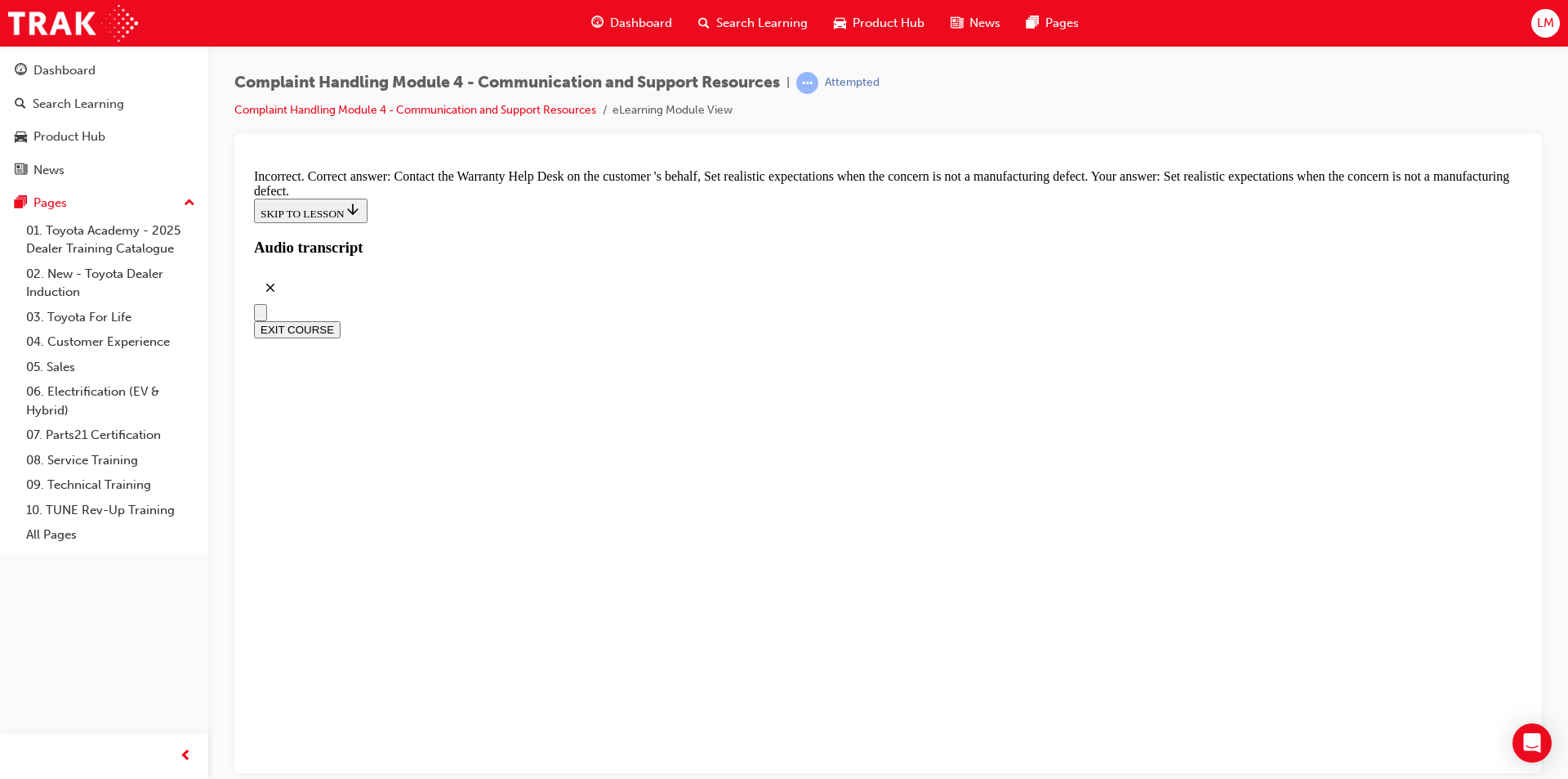
checkbox input "false"
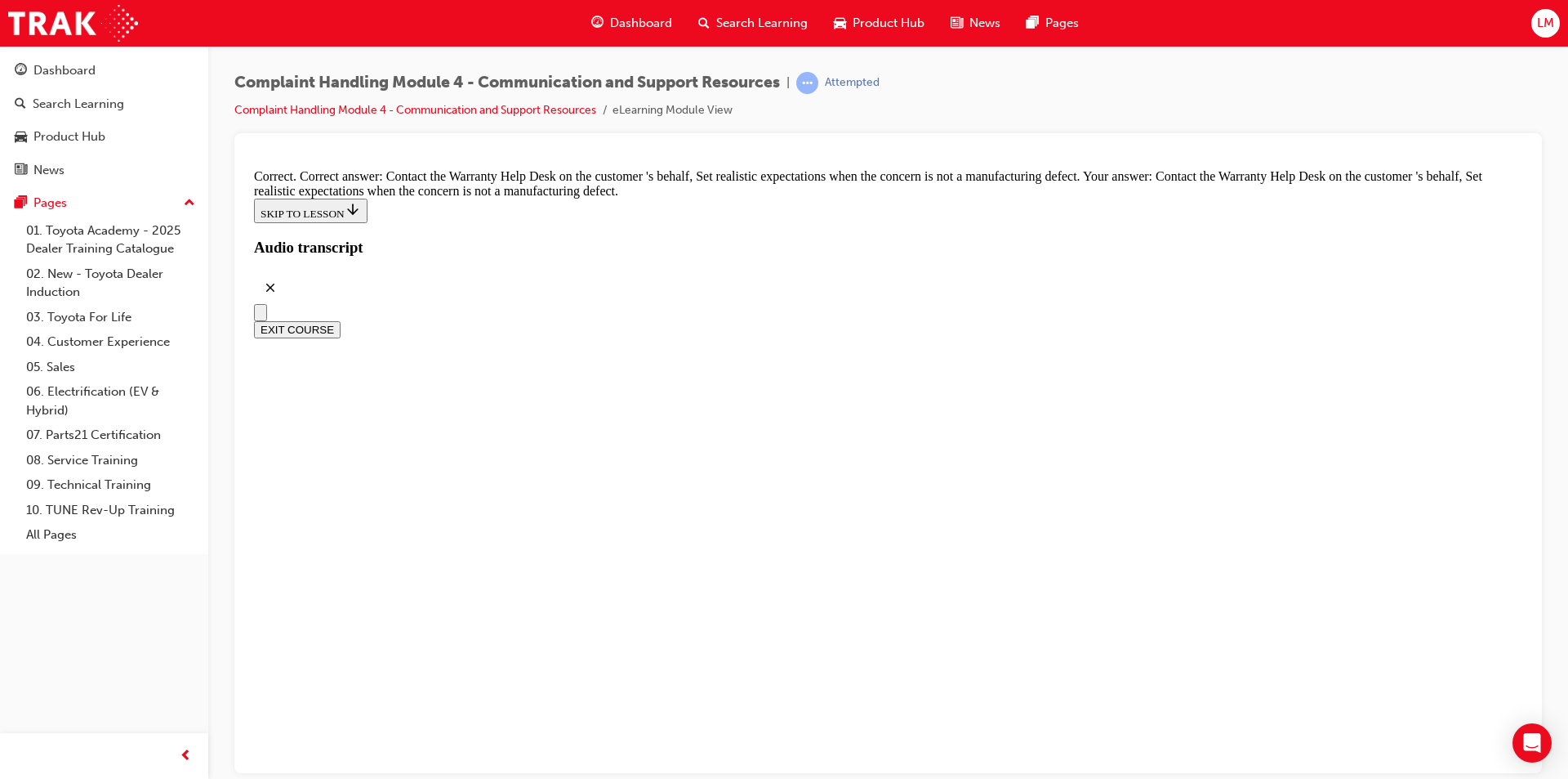
checkbox input "true"
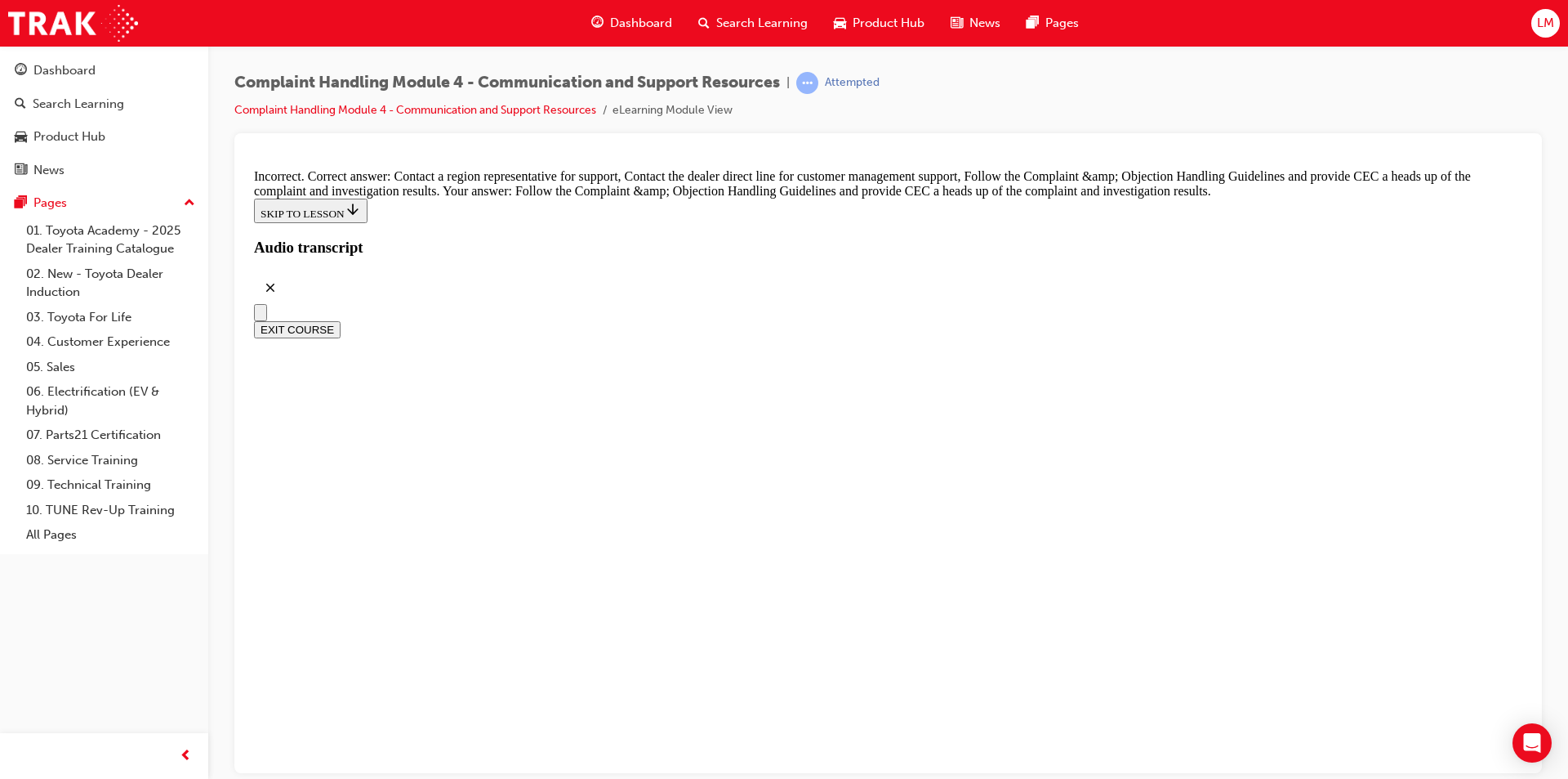
scroll to position [11290, 0]
checkbox input "true"
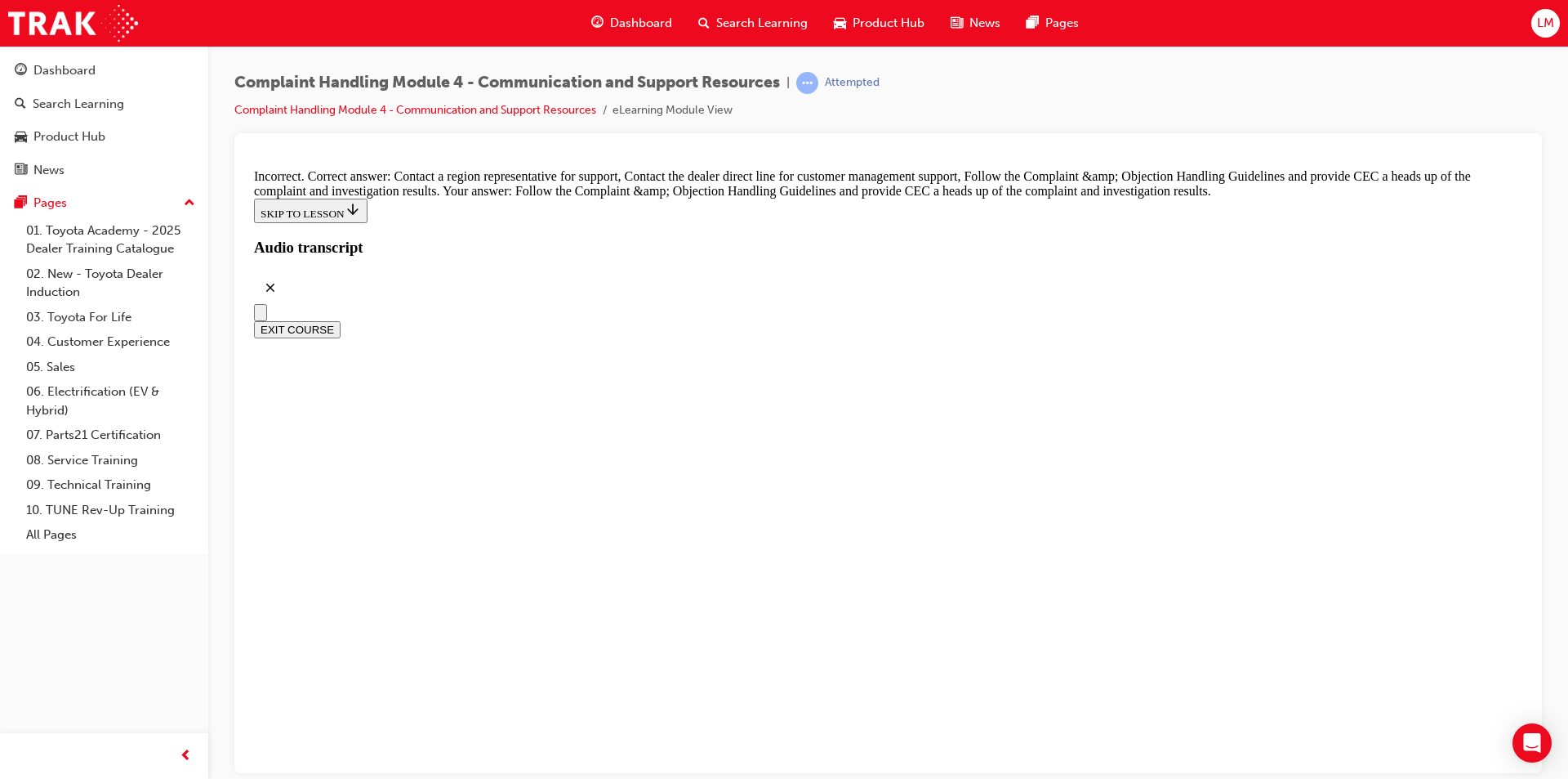
checkbox input "true"
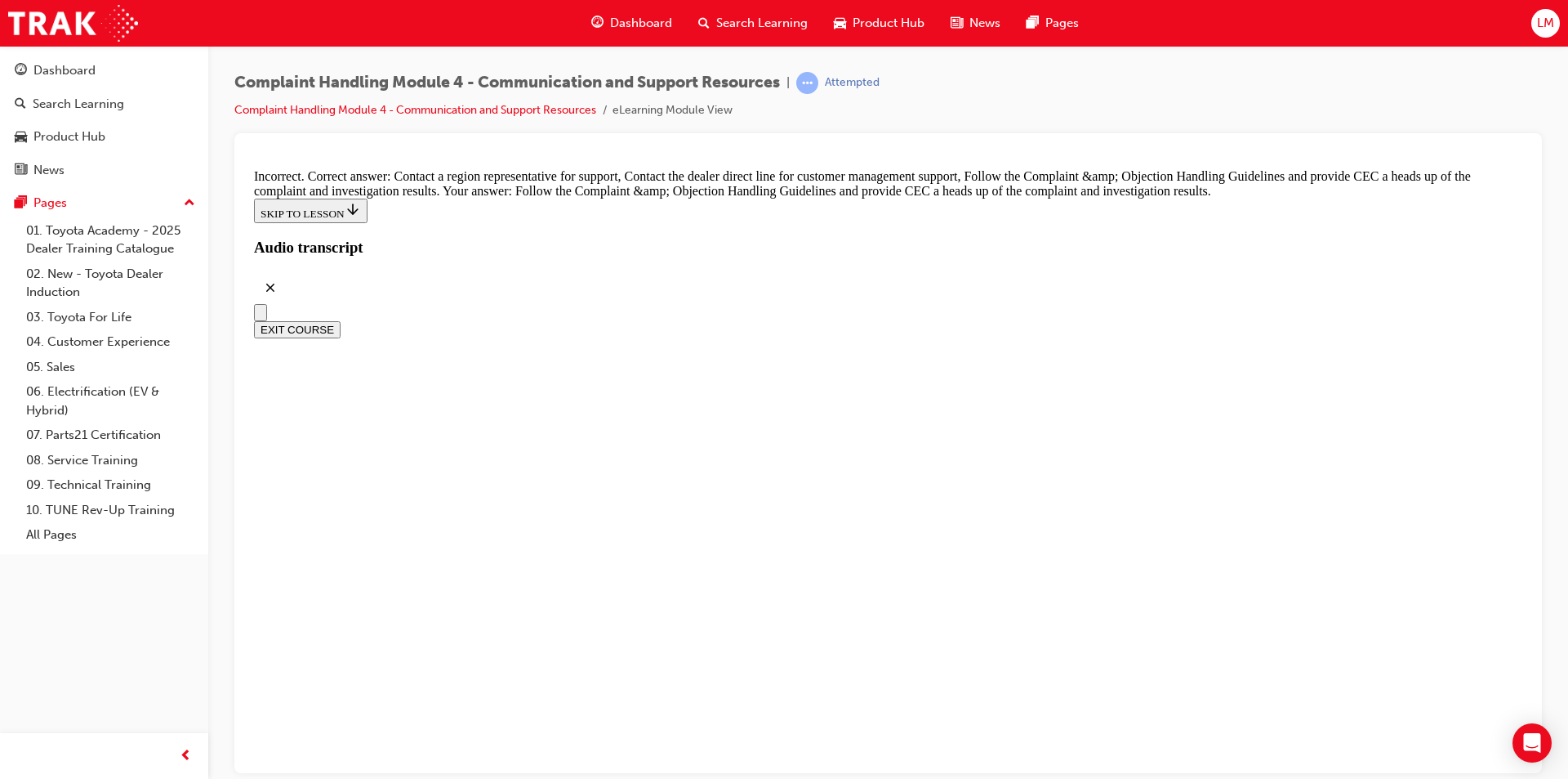
checkbox input "false"
